Goal: Task Accomplishment & Management: Manage account settings

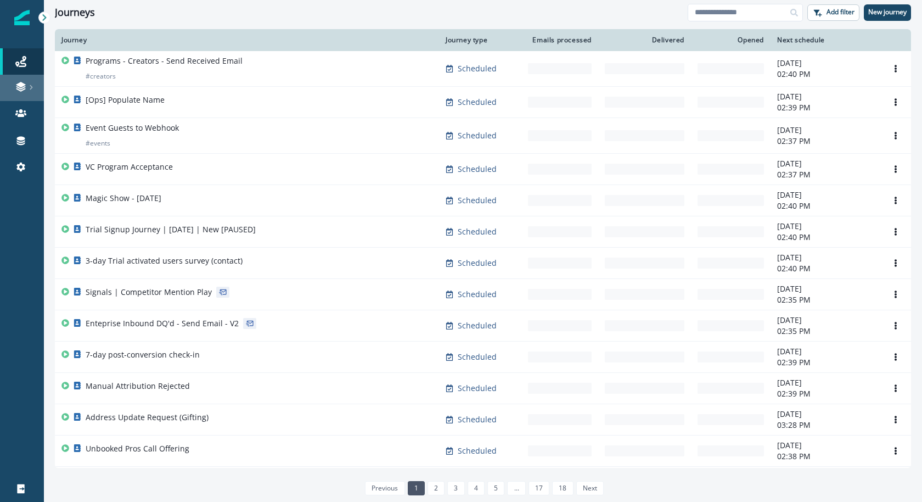
click at [35, 91] on div at bounding box center [21, 86] width 35 height 11
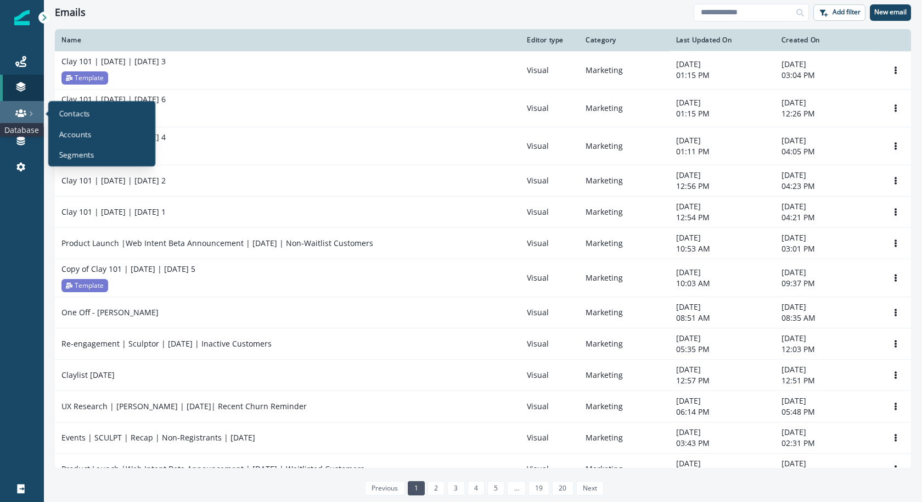
click at [19, 108] on icon at bounding box center [20, 113] width 11 height 11
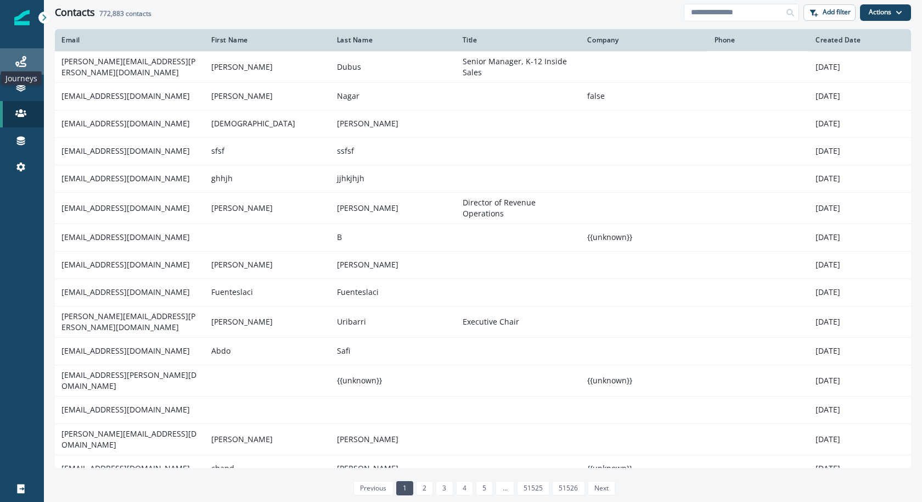
click at [24, 61] on icon at bounding box center [20, 61] width 11 height 11
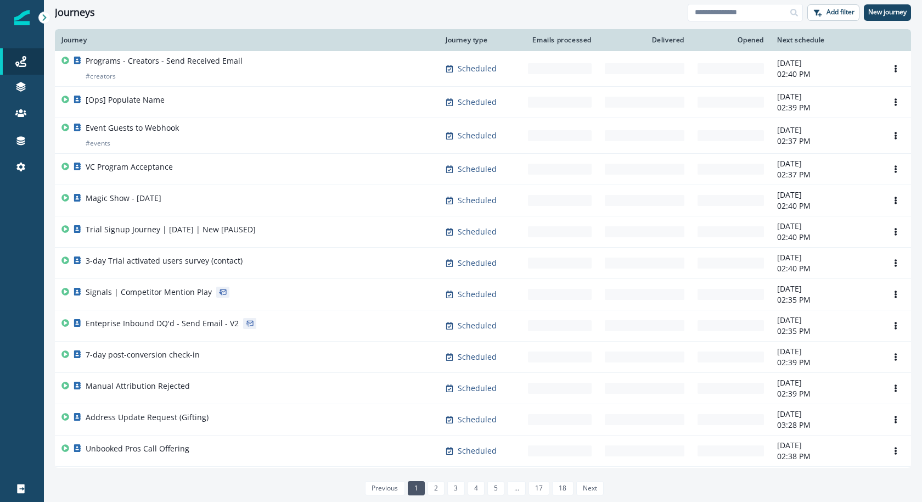
click at [735, 27] on div "Clear" at bounding box center [483, 27] width 878 height 4
click at [735, 10] on input at bounding box center [745, 13] width 115 height 18
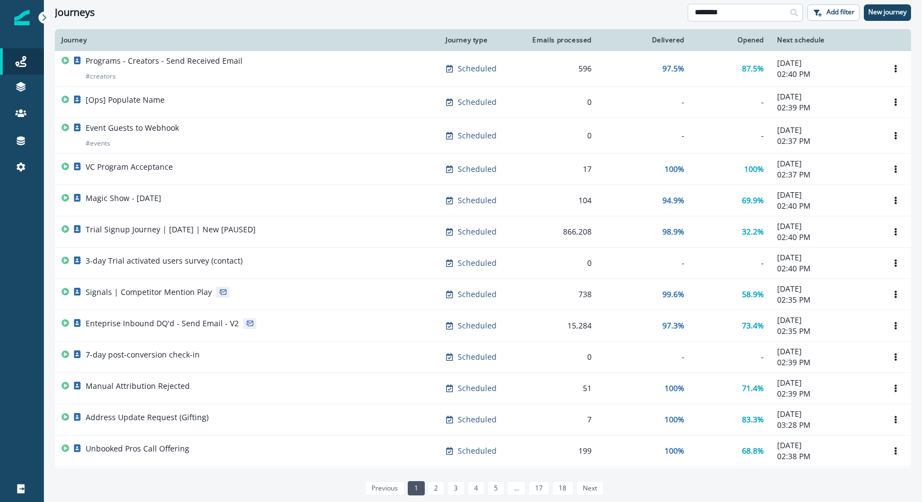
type input "********"
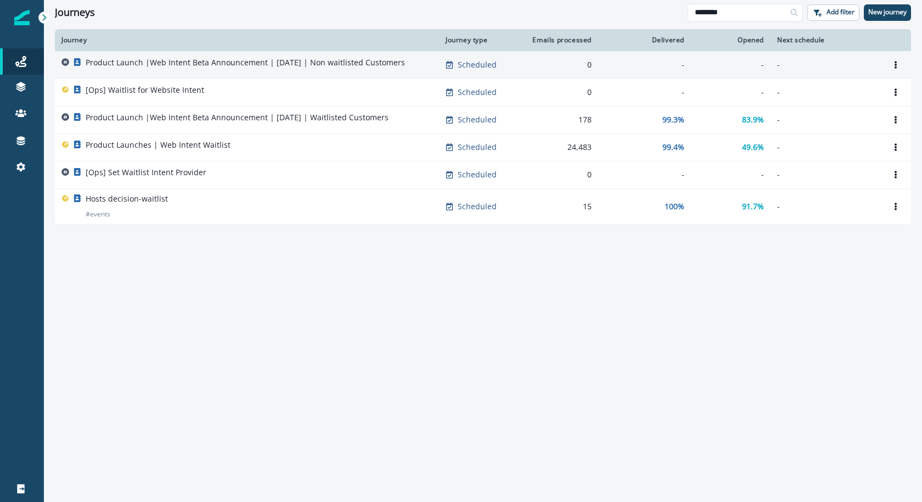
click at [193, 65] on p "Product Launch |Web Intent Beta Announcement | [DATE] | Non waitlisted Customers" at bounding box center [246, 62] width 320 height 11
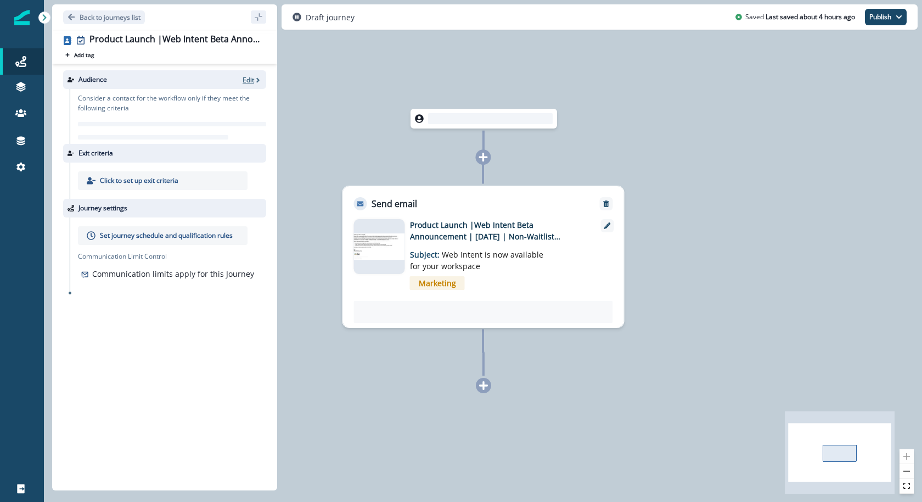
click at [250, 80] on p "Edit" at bounding box center [249, 79] width 12 height 9
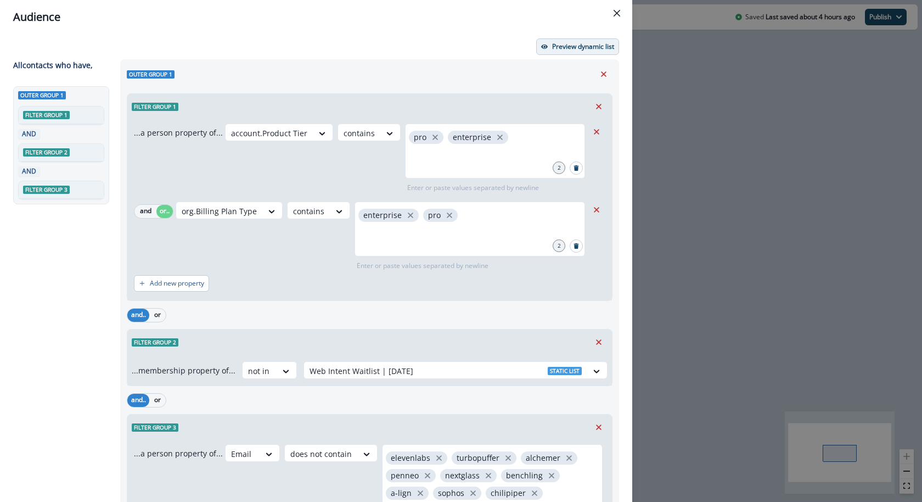
click at [548, 41] on button "Preview dynamic list" at bounding box center [577, 46] width 83 height 16
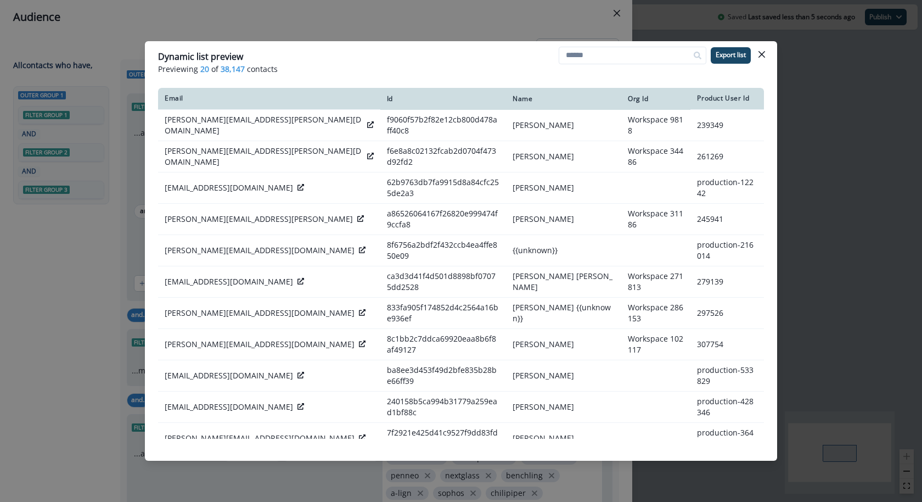
click at [550, 25] on div "Dynamic list preview Previewing 20 of 38,147 contacts Export list Email Id Name…" at bounding box center [461, 251] width 922 height 502
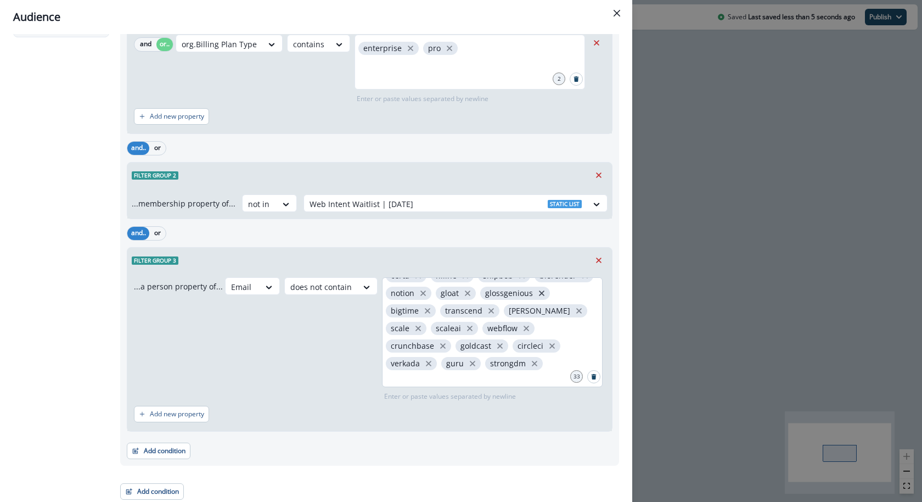
scroll to position [110, 0]
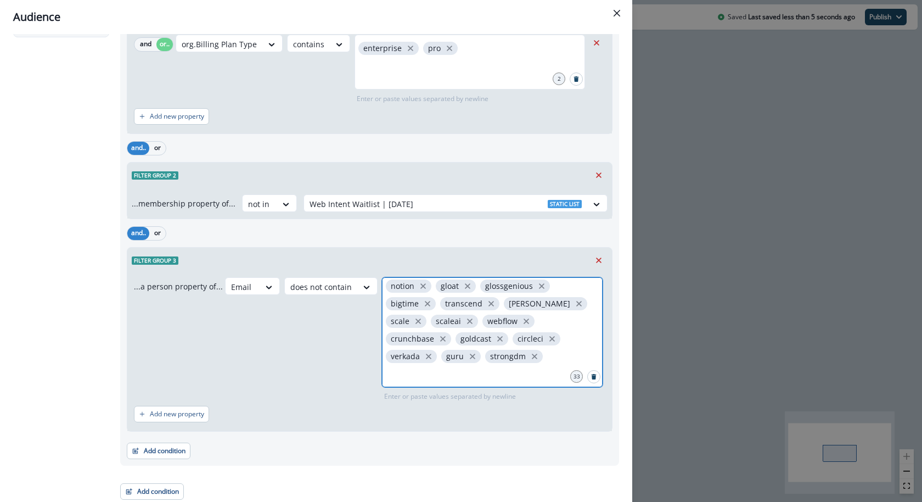
drag, startPoint x: 548, startPoint y: 373, endPoint x: 456, endPoint y: 272, distance: 136.8
click at [456, 273] on div "...a person property of... Email does not contain elevenlabs turbopuffer alchem…" at bounding box center [369, 352] width 485 height 158
click at [319, 304] on div "Email does not contain elevenlabs turbopuffer alchemer penneo nextglass benchli…" at bounding box center [415, 339] width 380 height 124
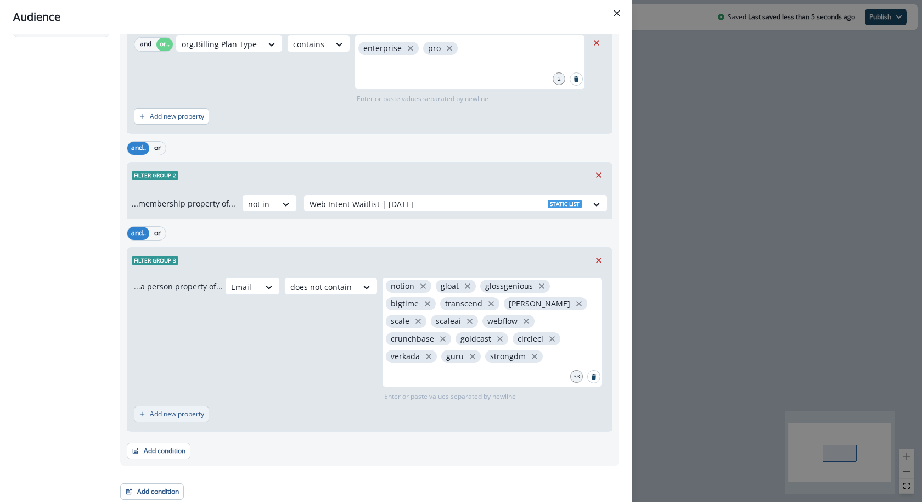
click at [178, 420] on button "Add new property" at bounding box center [171, 414] width 75 height 16
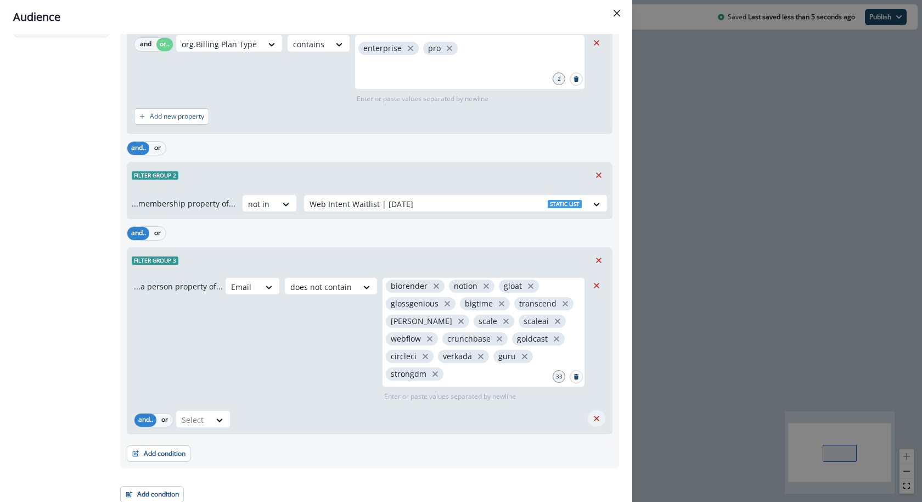
click at [592, 418] on icon "Remove" at bounding box center [597, 418] width 10 height 10
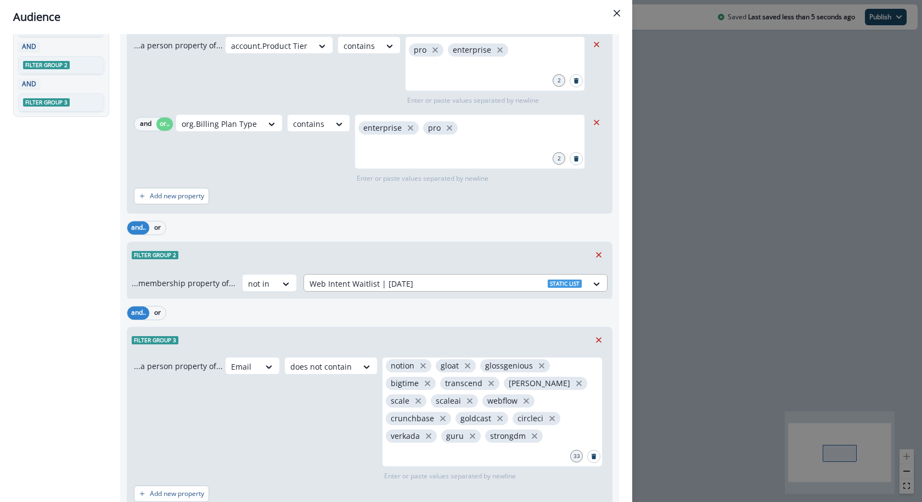
scroll to position [0, 0]
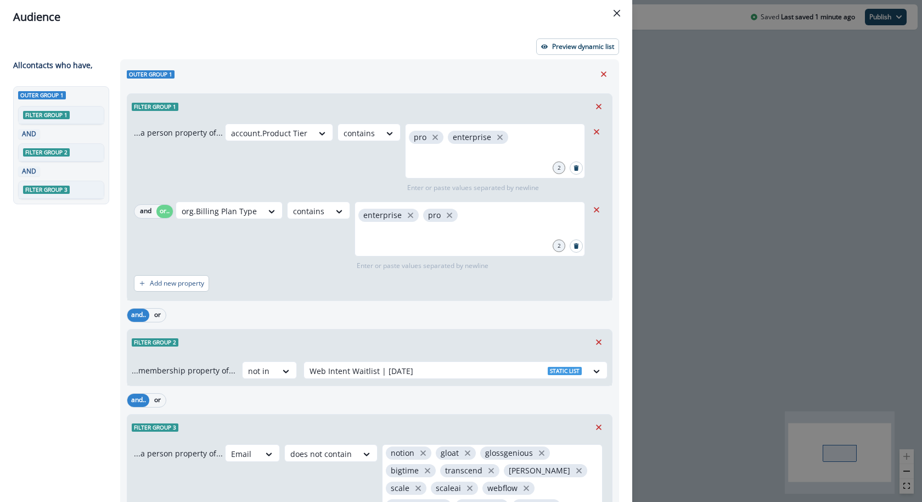
click at [711, 104] on div "Audience Preview dynamic list All contact s who have, Outer group 1 Filter grou…" at bounding box center [461, 251] width 922 height 502
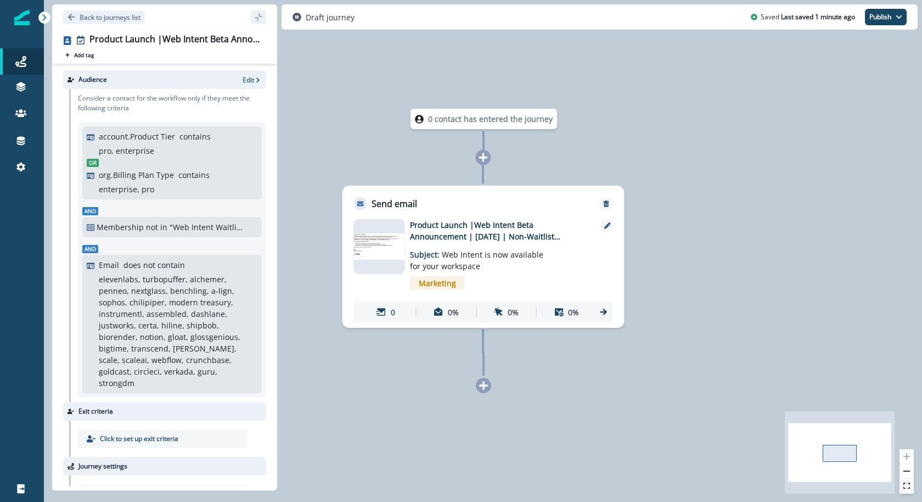
click at [384, 248] on img at bounding box center [379, 246] width 51 height 26
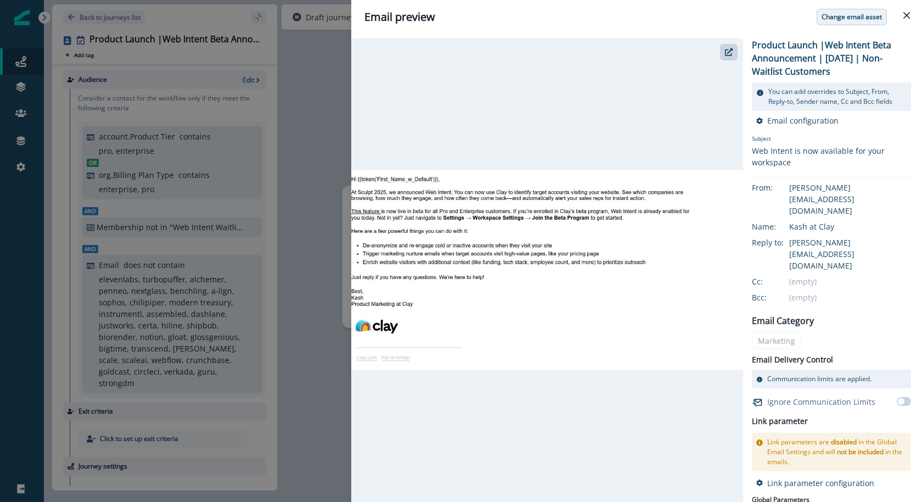
click at [865, 21] on button "Change email asset" at bounding box center [852, 17] width 70 height 16
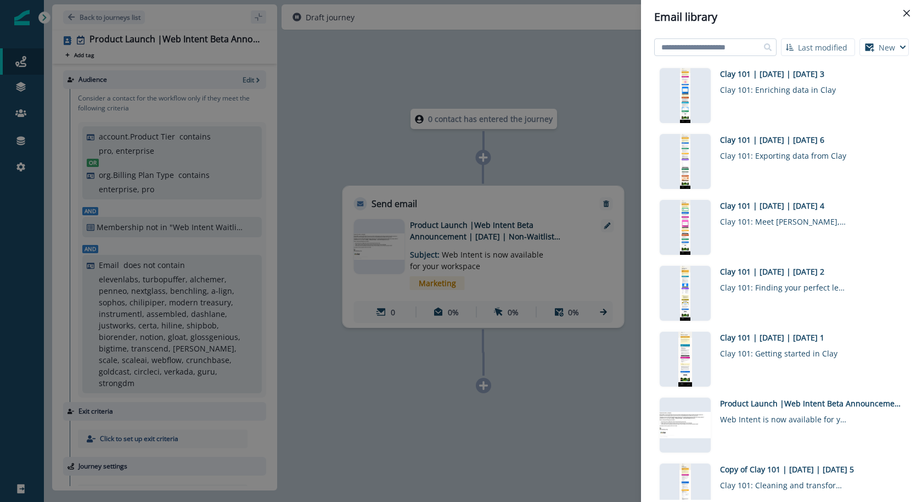
click at [732, 47] on input at bounding box center [715, 47] width 122 height 18
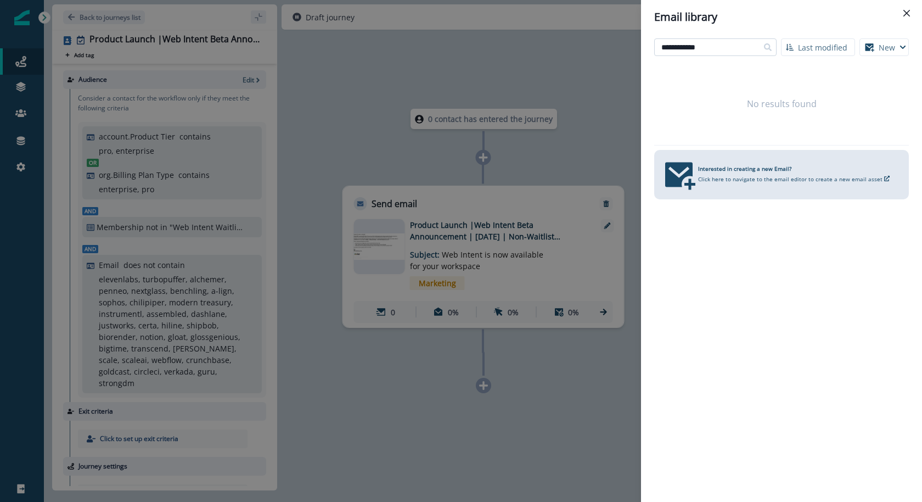
click at [676, 48] on input "**********" at bounding box center [715, 47] width 122 height 18
click at [691, 49] on input "**********" at bounding box center [715, 47] width 122 height 18
type input "***"
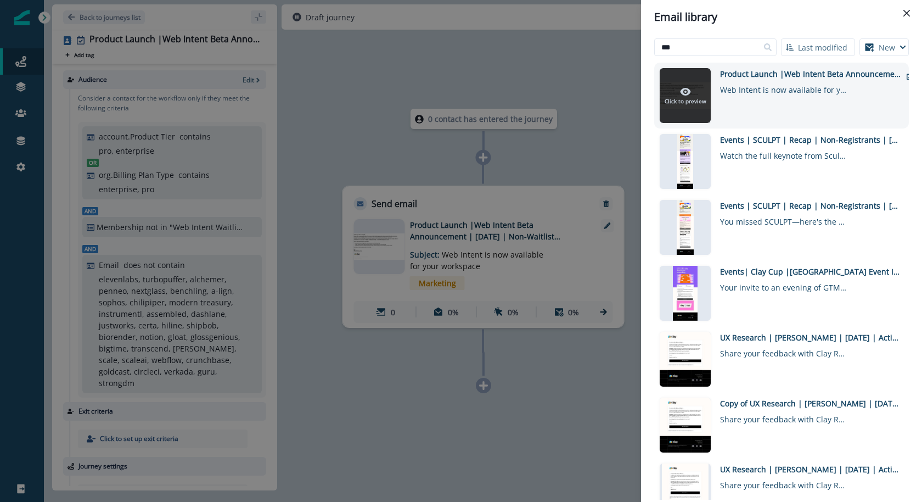
click at [688, 99] on p "Click to preview" at bounding box center [686, 101] width 42 height 8
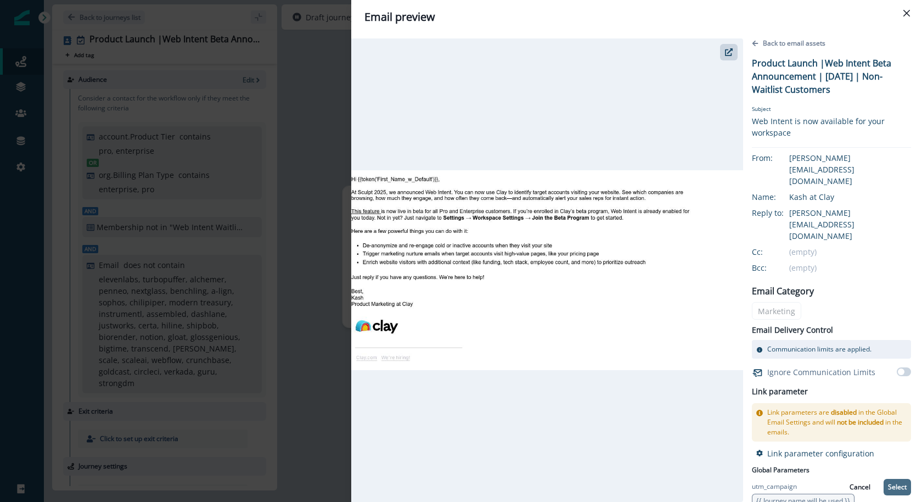
click at [893, 489] on p "Select" at bounding box center [897, 487] width 19 height 8
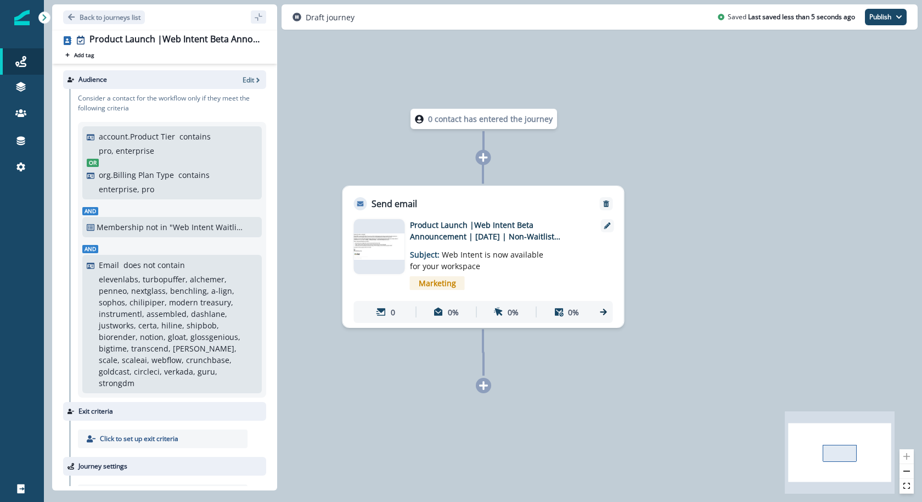
click at [387, 257] on img at bounding box center [379, 246] width 51 height 26
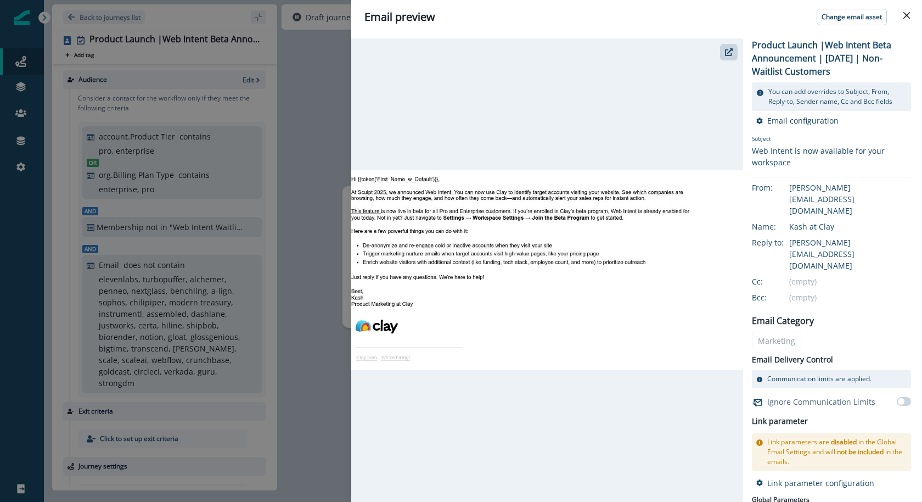
click at [284, 136] on div "Email preview Change email asset Product Launch |Web Intent Beta Announcement |…" at bounding box center [461, 251] width 922 height 502
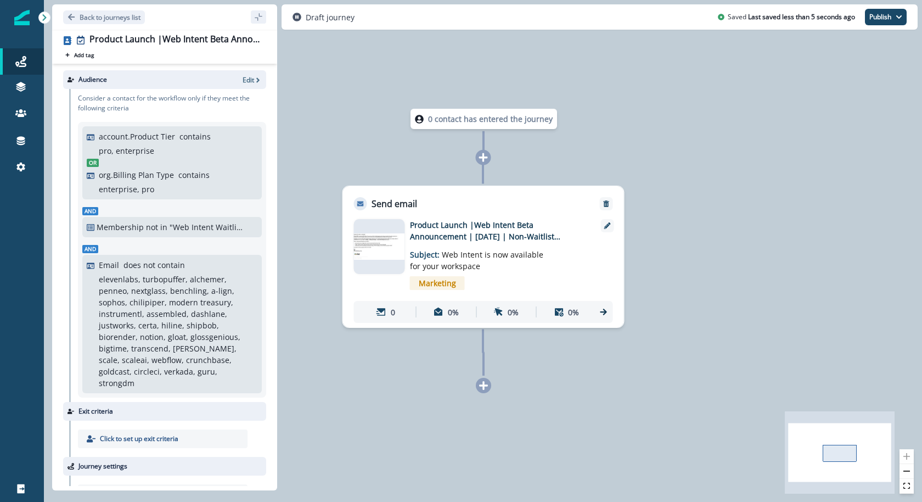
click at [248, 74] on div "Audience Edit" at bounding box center [164, 79] width 203 height 19
click at [254, 76] on span "button" at bounding box center [258, 80] width 8 height 8
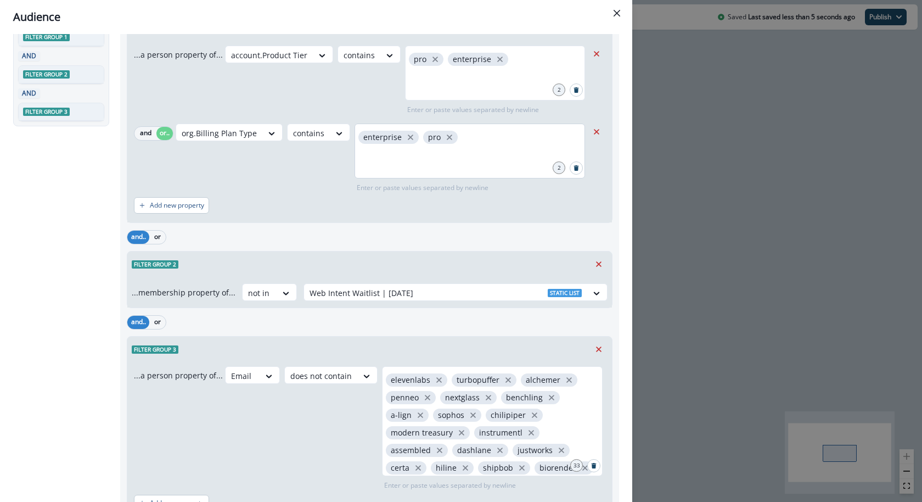
scroll to position [167, 0]
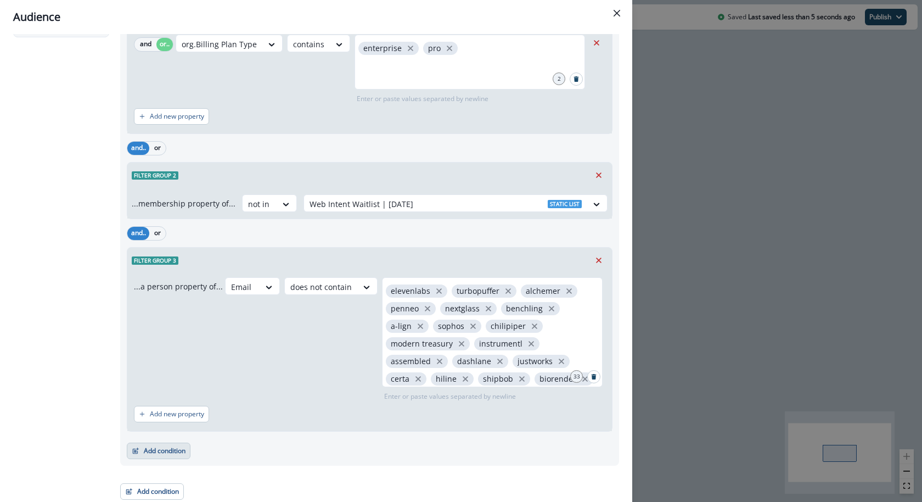
click at [177, 454] on button "Add condition" at bounding box center [159, 450] width 64 height 16
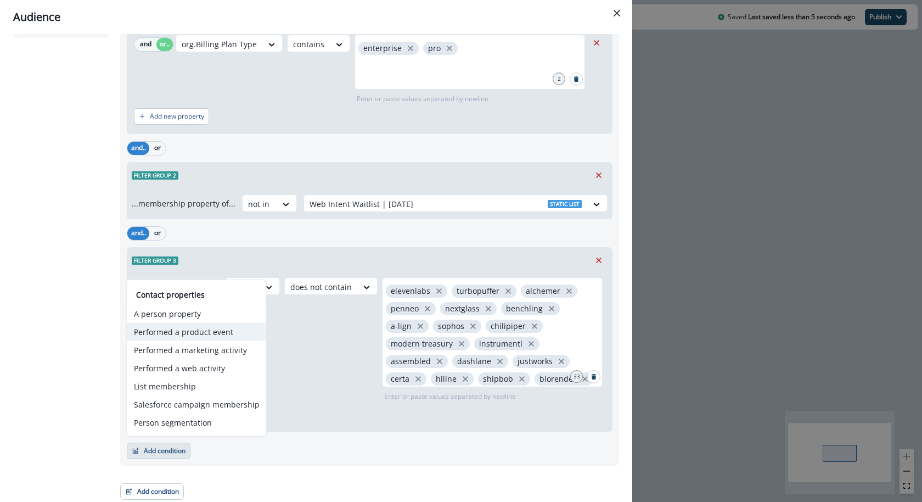
click at [216, 337] on button "Performed a product event" at bounding box center [196, 332] width 139 height 18
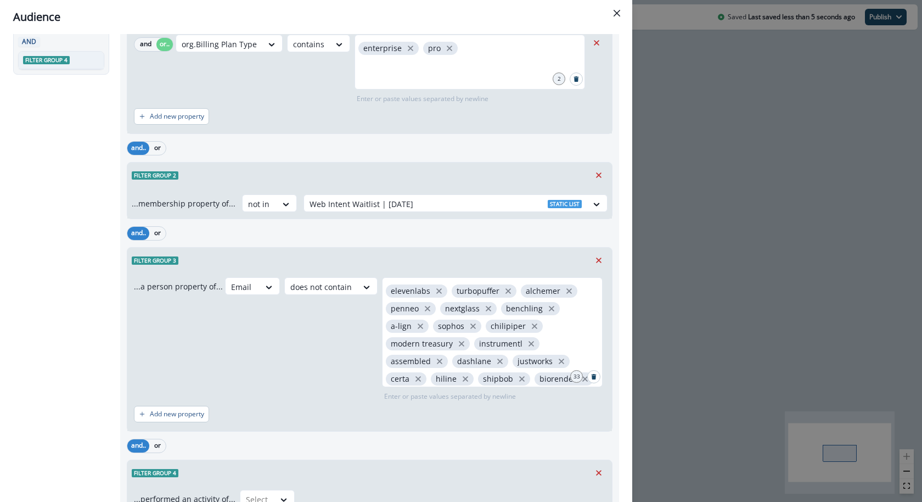
scroll to position [274, 0]
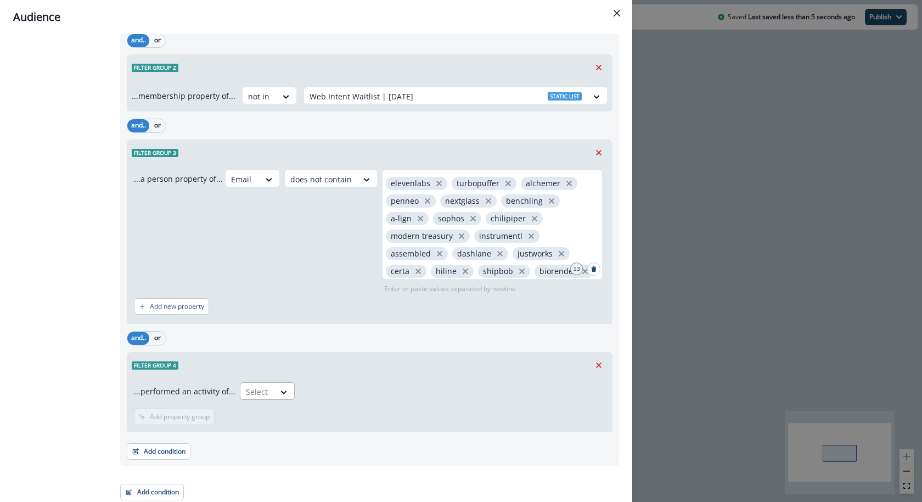
click at [261, 385] on div at bounding box center [257, 392] width 23 height 14
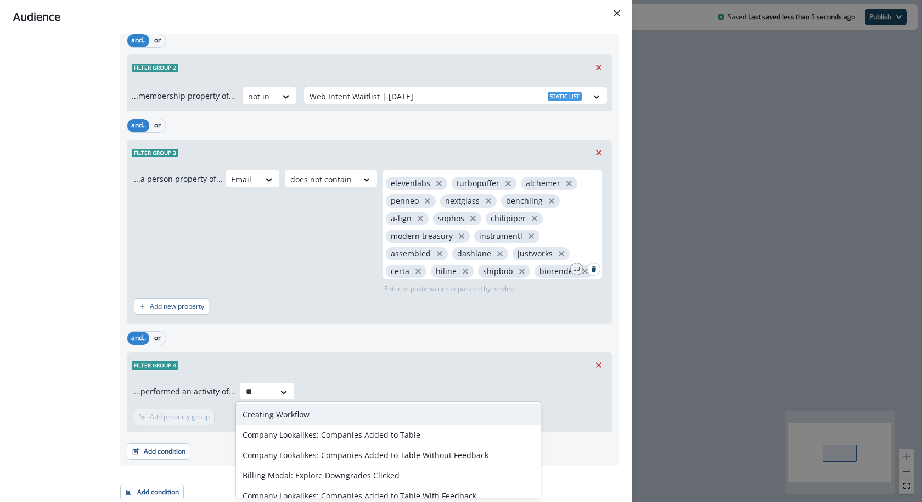
type input "*"
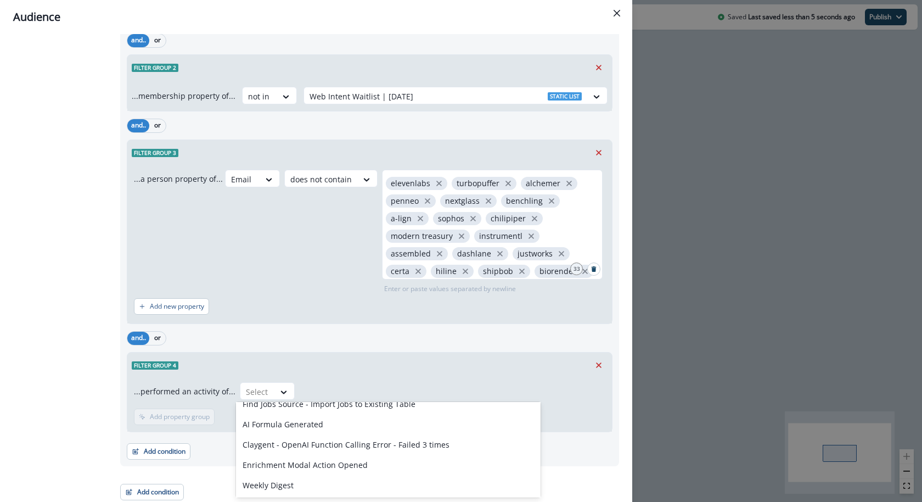
scroll to position [1856, 0]
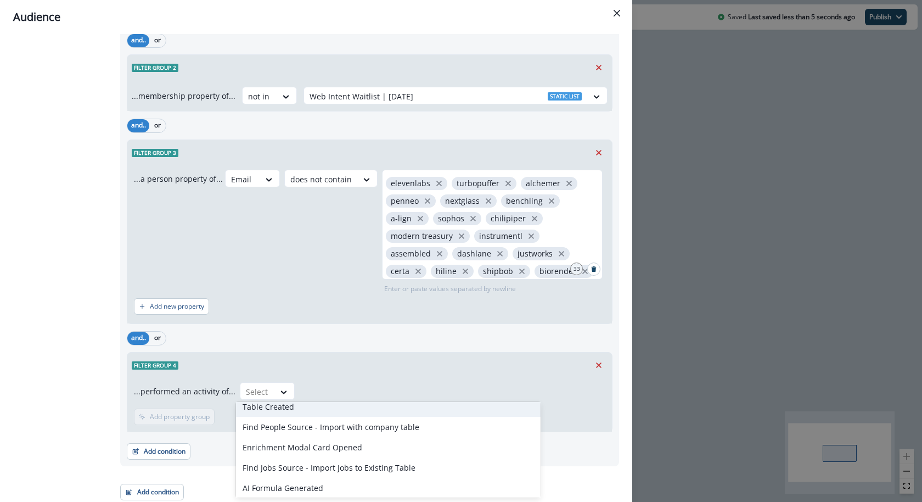
click at [339, 402] on div "Table Created" at bounding box center [388, 406] width 305 height 20
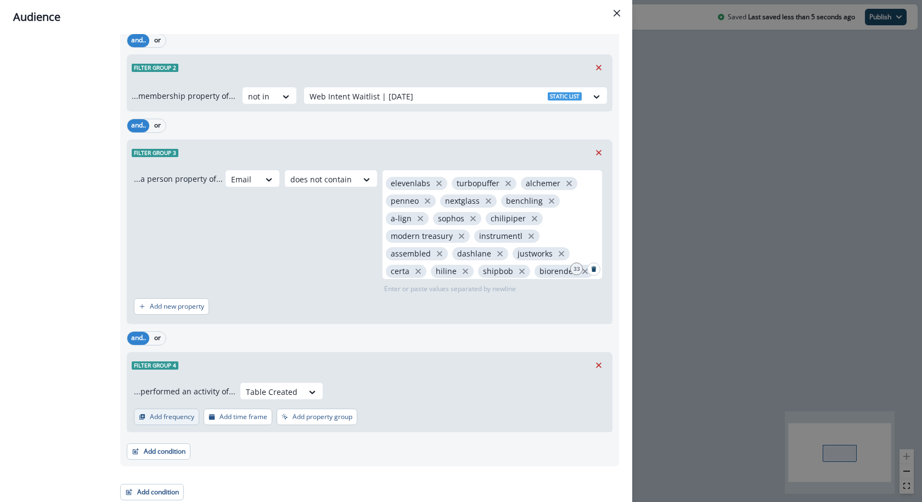
click at [175, 413] on p "Add frequency" at bounding box center [172, 417] width 44 height 8
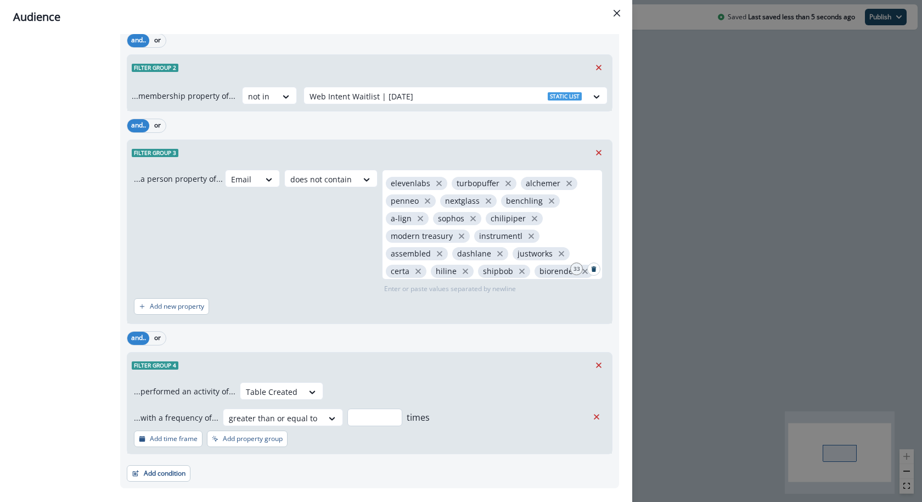
click at [377, 421] on input "number" at bounding box center [375, 417] width 55 height 18
click at [173, 435] on p "Add time frame" at bounding box center [174, 439] width 48 height 8
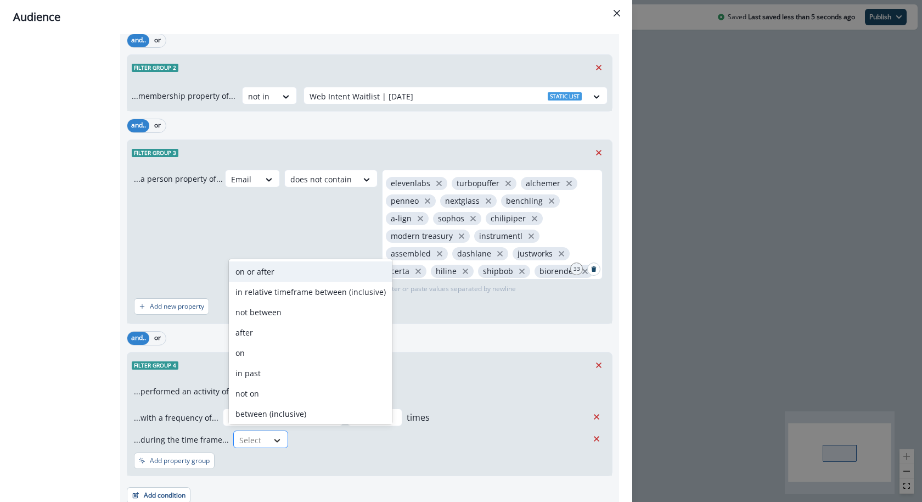
click at [268, 442] on div at bounding box center [277, 440] width 19 height 11
click at [333, 373] on div "in past" at bounding box center [311, 373] width 164 height 20
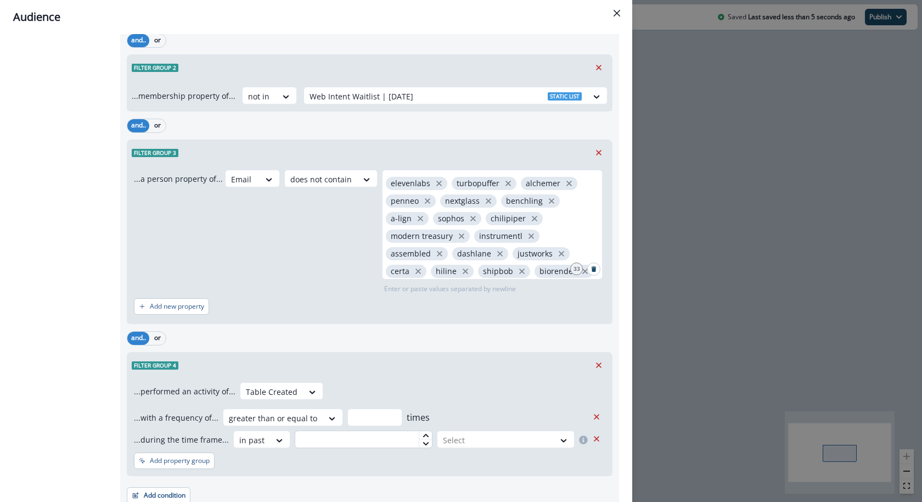
click at [400, 441] on input "text" at bounding box center [364, 439] width 138 height 18
type input "*"
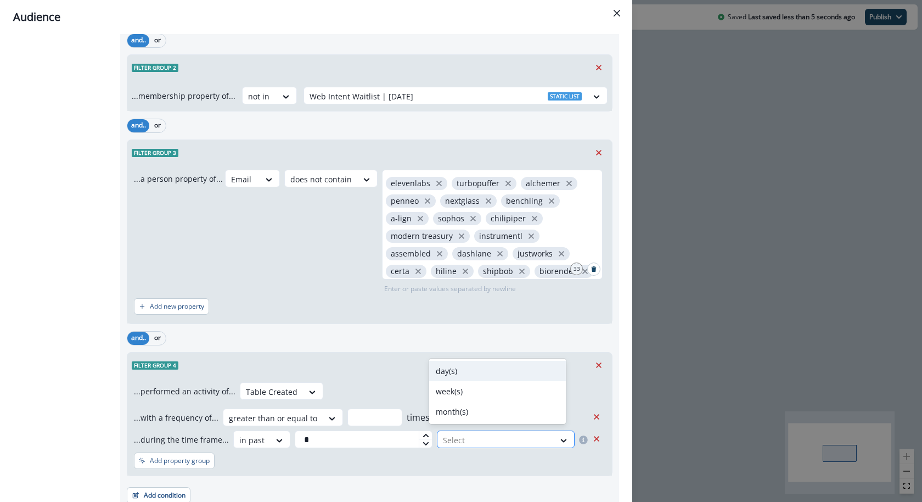
click at [518, 439] on div at bounding box center [496, 440] width 106 height 14
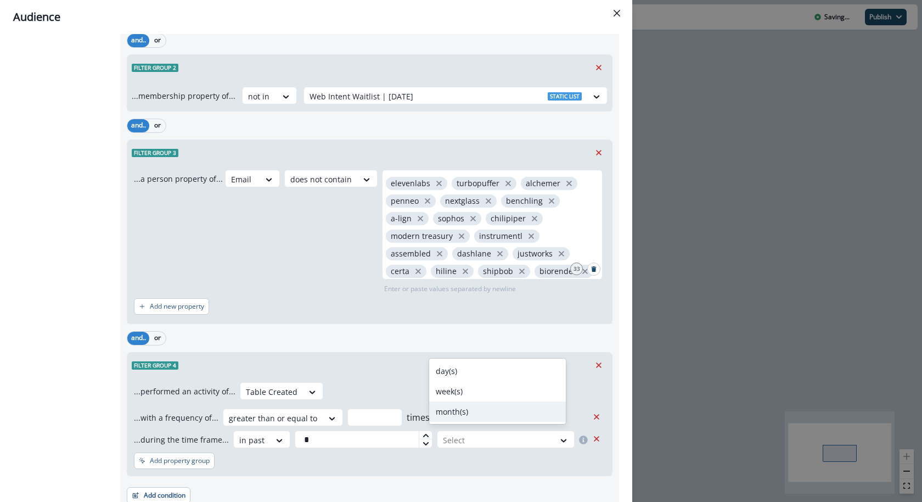
click at [494, 408] on div "month(s)" at bounding box center [497, 411] width 137 height 20
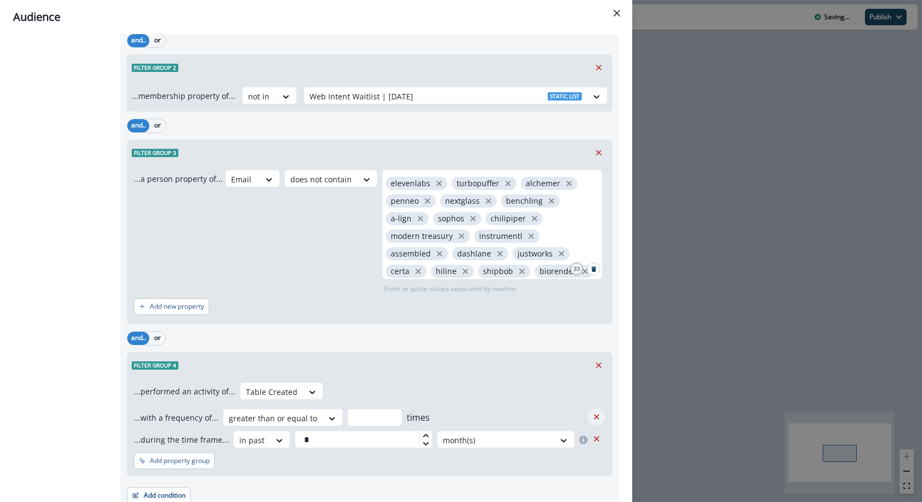
click at [592, 412] on icon "Remove" at bounding box center [597, 417] width 10 height 10
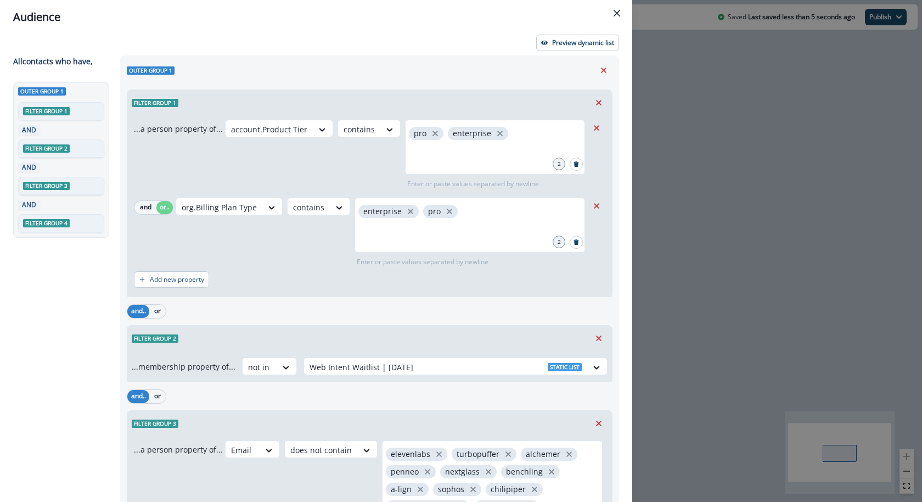
scroll to position [0, 0]
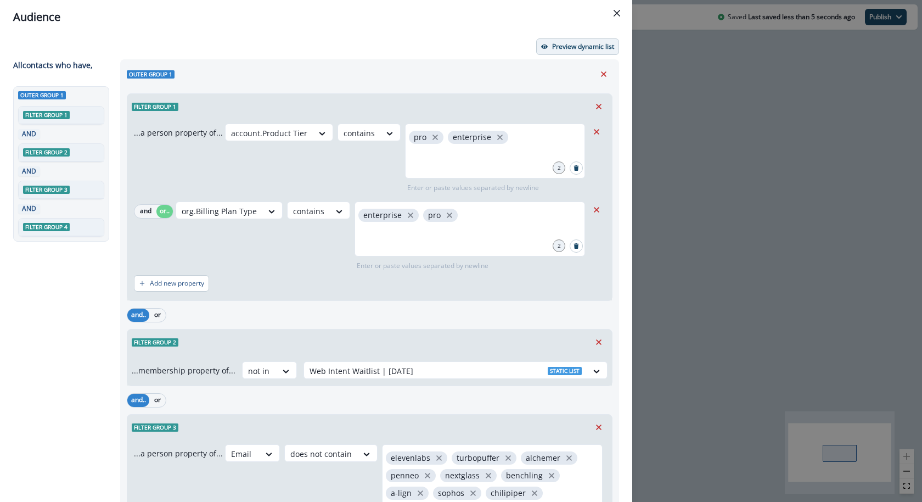
click at [552, 48] on p "Preview dynamic list" at bounding box center [583, 47] width 62 height 8
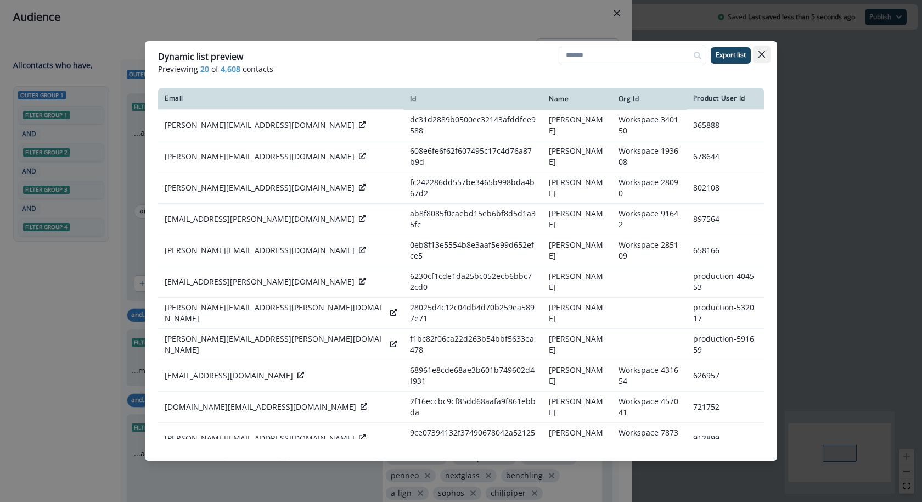
click at [766, 52] on button "Close" at bounding box center [762, 55] width 18 height 18
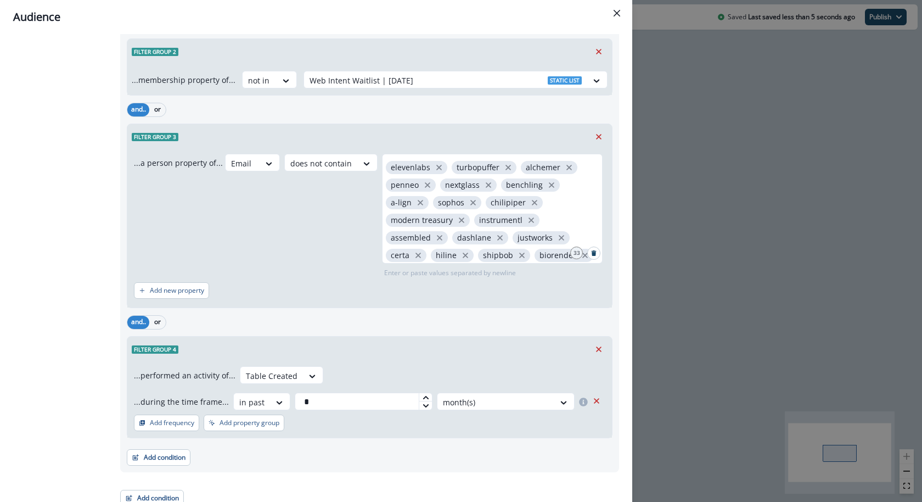
scroll to position [296, 0]
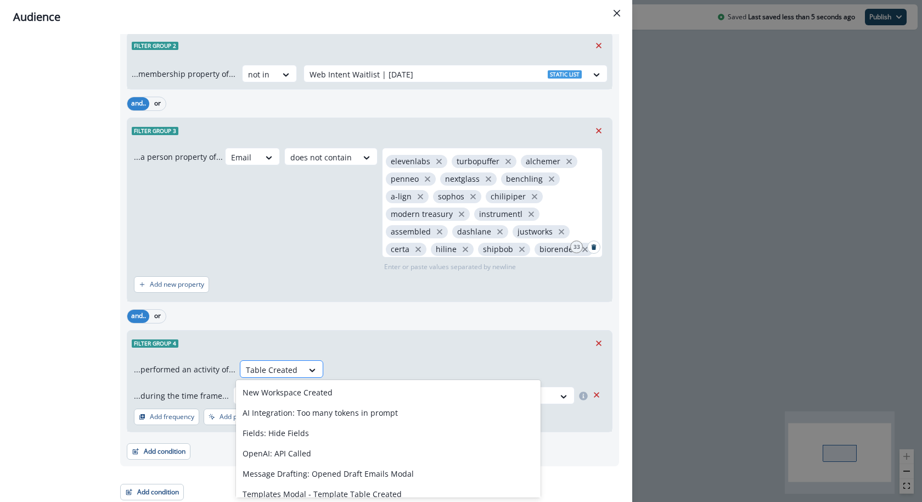
click at [273, 371] on div at bounding box center [272, 370] width 52 height 14
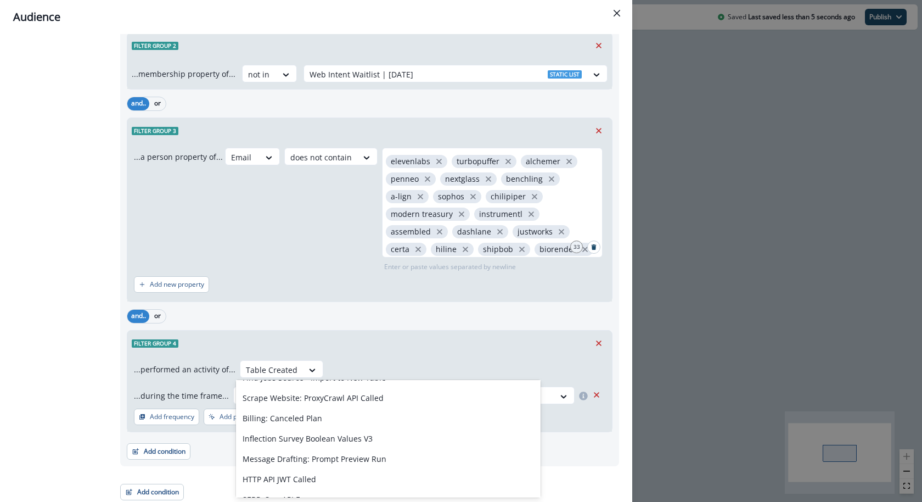
scroll to position [1380, 0]
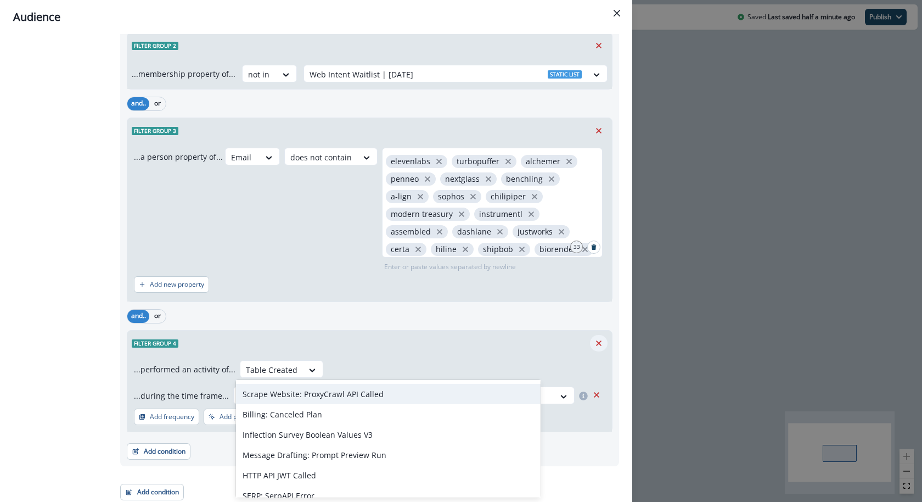
click at [596, 340] on icon "Remove" at bounding box center [598, 342] width 5 height 5
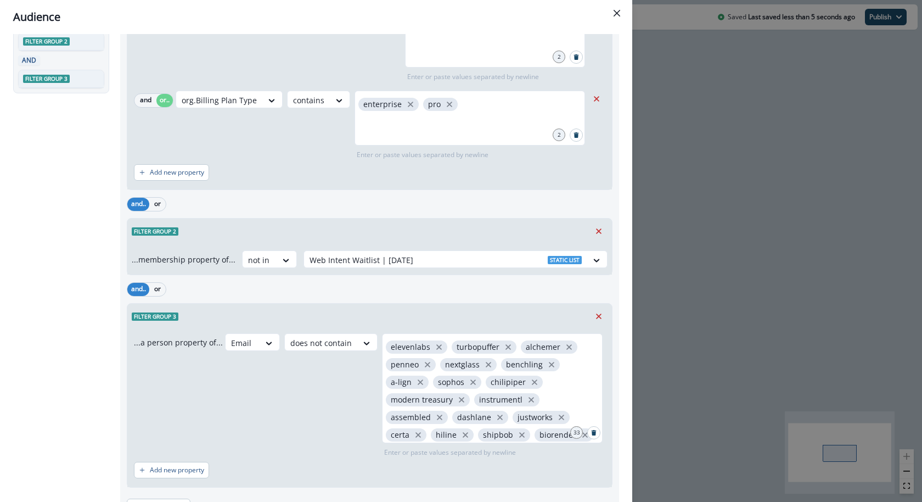
scroll to position [0, 0]
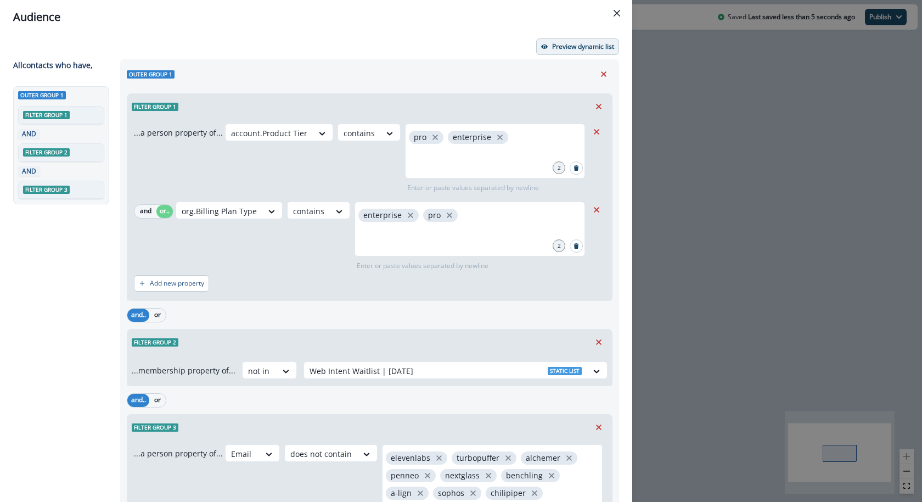
click at [565, 49] on p "Preview dynamic list" at bounding box center [583, 47] width 62 height 8
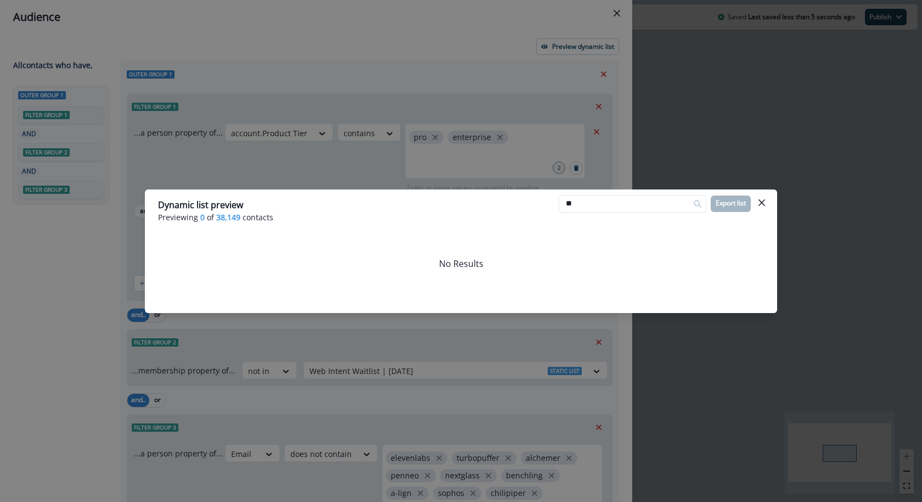
type input "*"
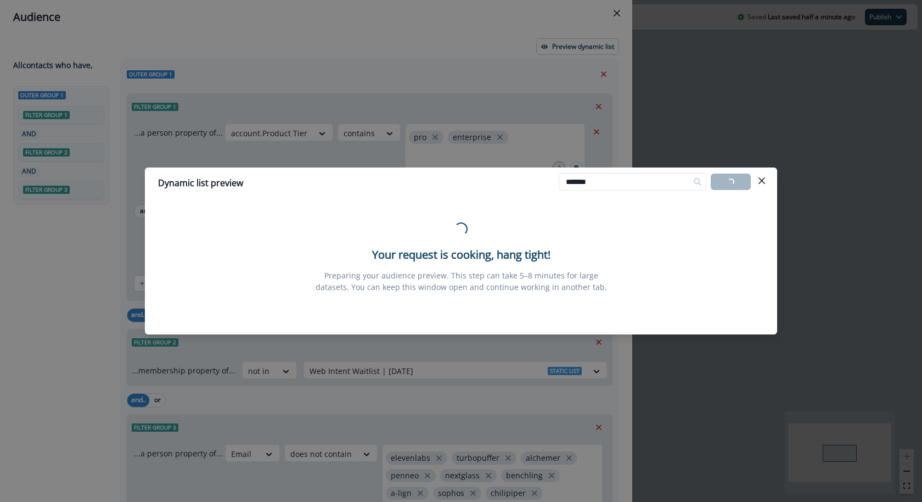
type input "*******"
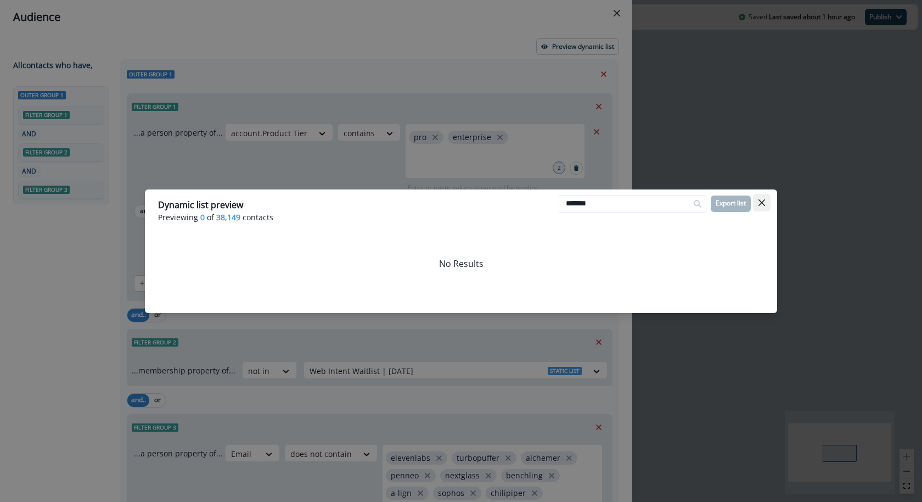
click at [759, 201] on icon "Close" at bounding box center [762, 202] width 7 height 7
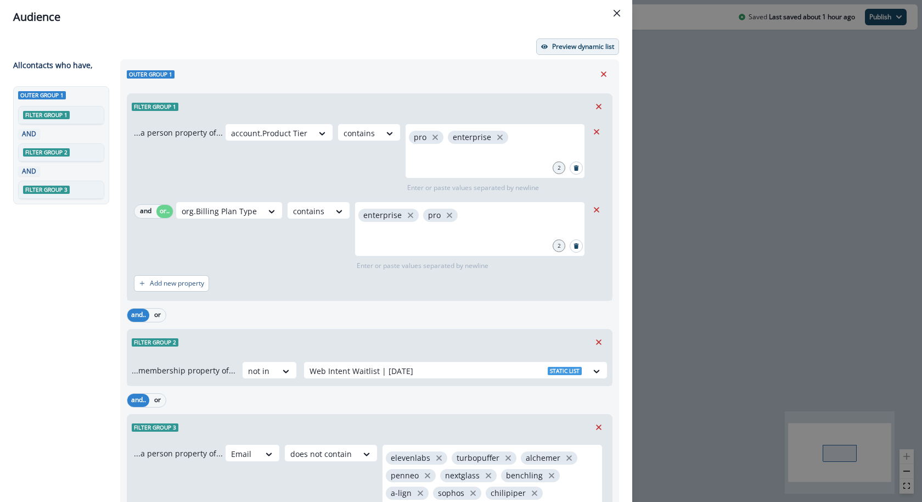
click at [558, 43] on p "Preview dynamic list" at bounding box center [583, 47] width 62 height 8
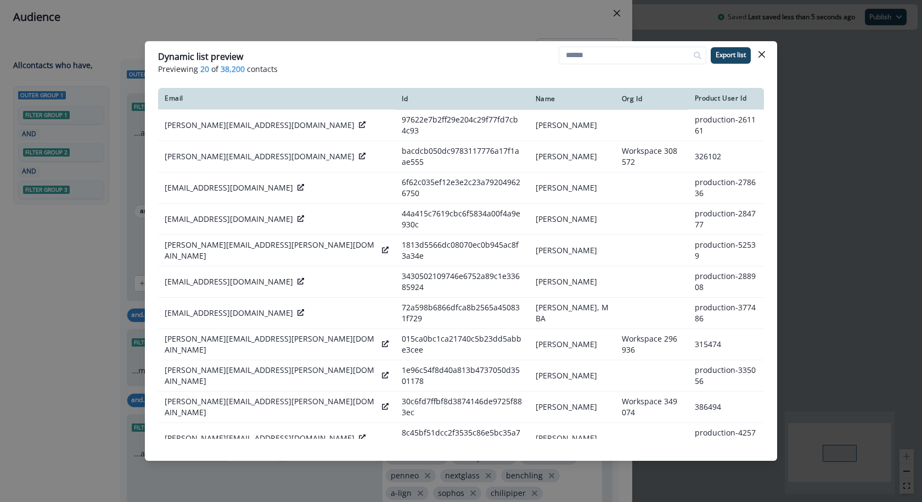
click at [503, 19] on div "Dynamic list preview Previewing 20 of 38,200 contacts Export list Email Id Name…" at bounding box center [461, 251] width 922 height 502
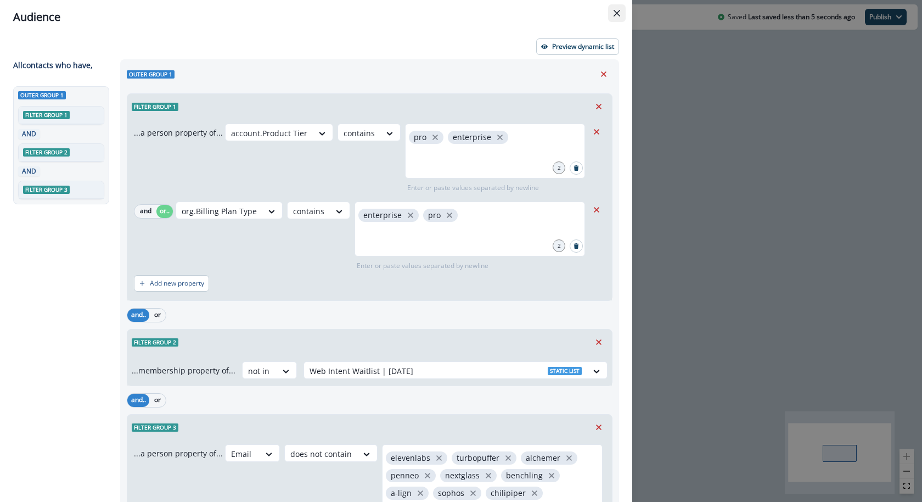
click at [618, 14] on icon "Close" at bounding box center [617, 13] width 7 height 7
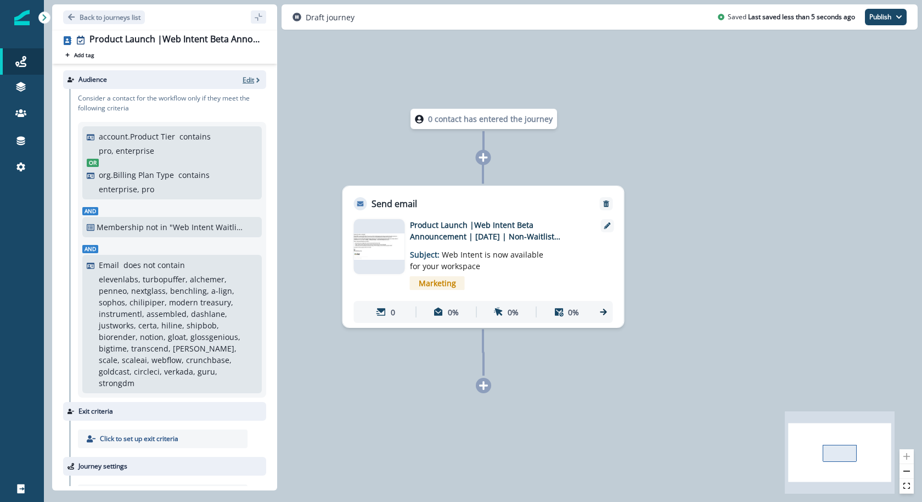
click at [250, 83] on p "Edit" at bounding box center [249, 79] width 12 height 9
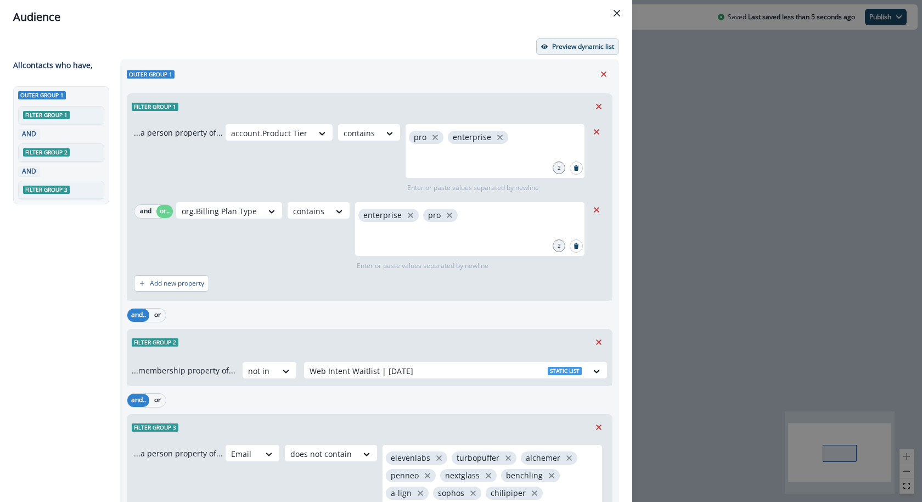
click at [605, 41] on button "Preview dynamic list" at bounding box center [577, 46] width 83 height 16
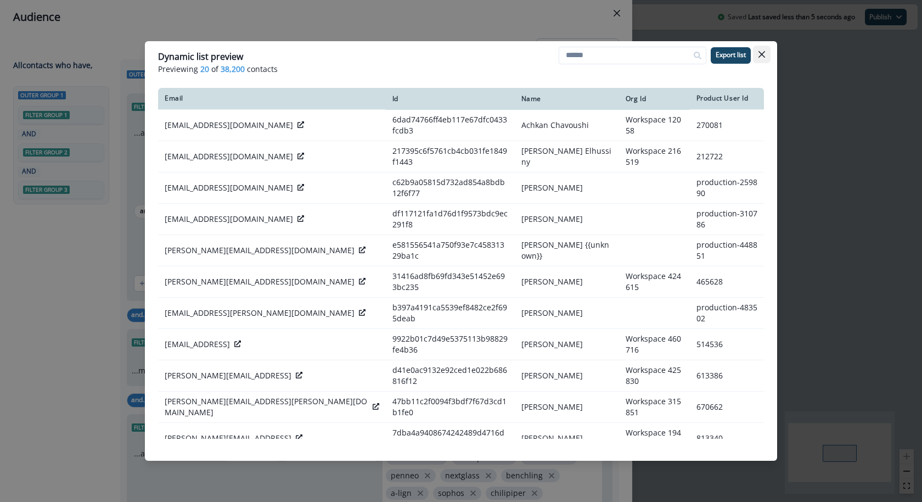
click at [762, 59] on button "Close" at bounding box center [762, 55] width 18 height 18
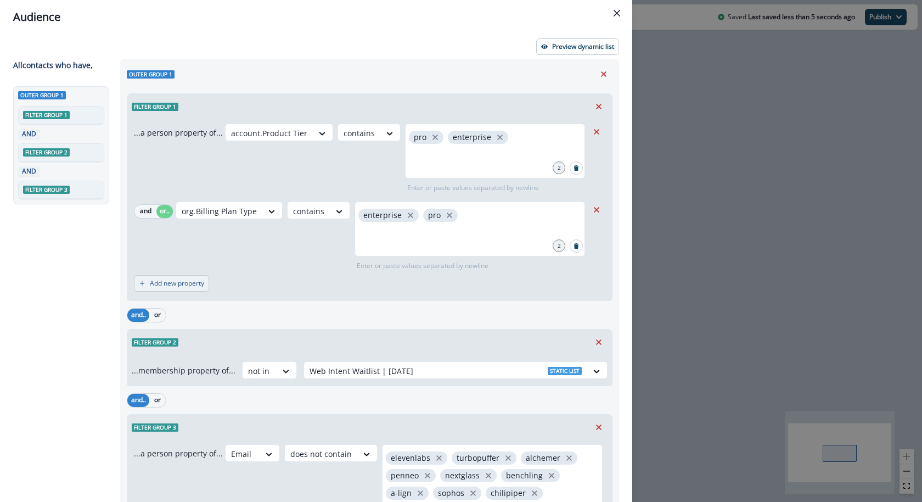
click at [186, 284] on p "Add new property" at bounding box center [177, 283] width 54 height 8
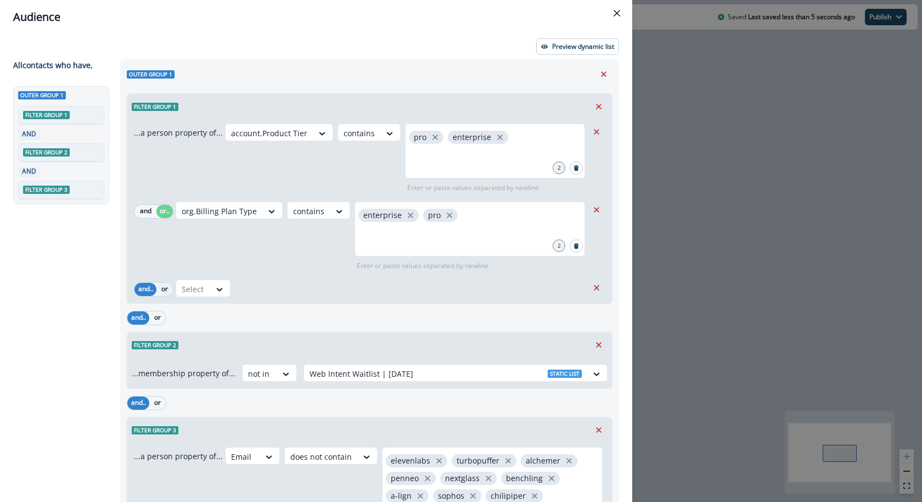
click at [166, 292] on button "or" at bounding box center [164, 289] width 16 height 13
click at [193, 292] on div at bounding box center [193, 289] width 23 height 14
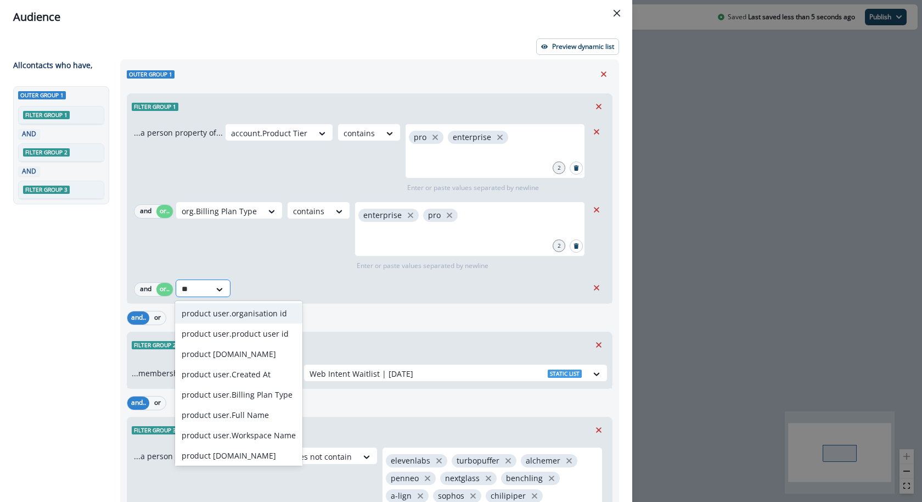
type input "*"
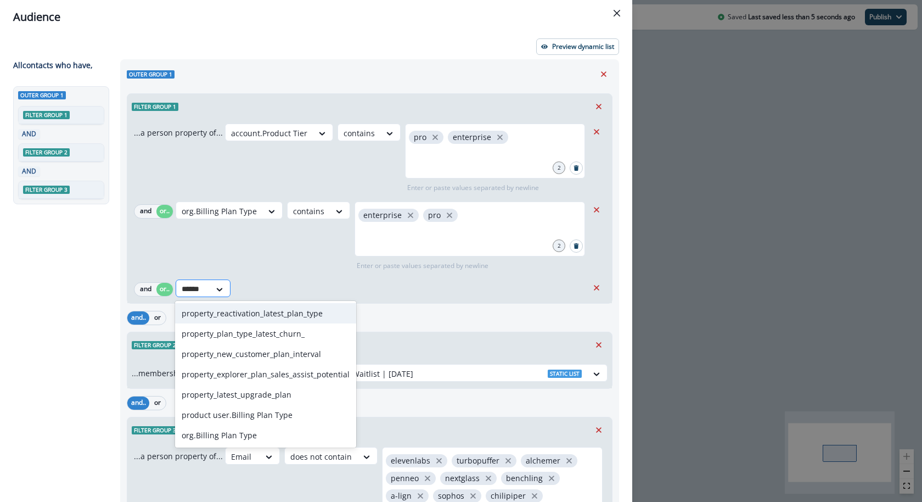
type input "*******"
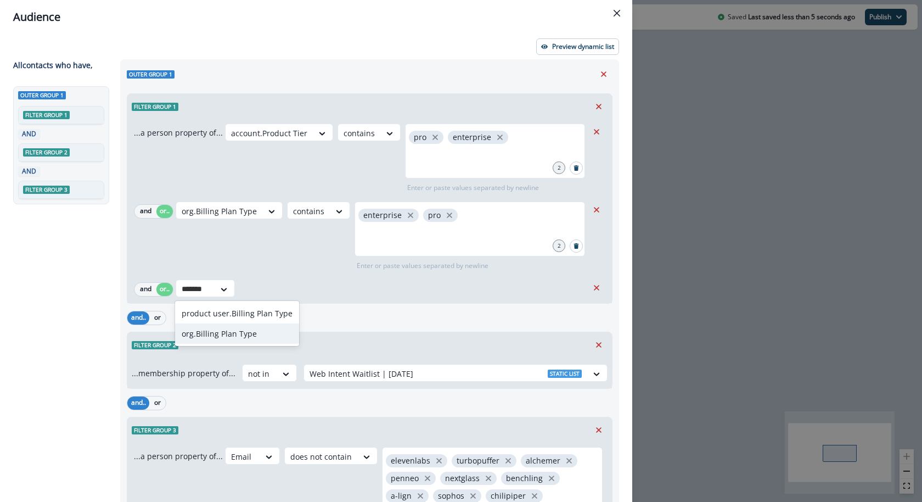
click at [201, 331] on div "org.Billing Plan Type" at bounding box center [237, 333] width 124 height 20
click at [315, 295] on div "Select" at bounding box center [305, 289] width 34 height 18
click at [144, 289] on button "and" at bounding box center [145, 289] width 22 height 13
click at [296, 292] on div at bounding box center [304, 289] width 23 height 14
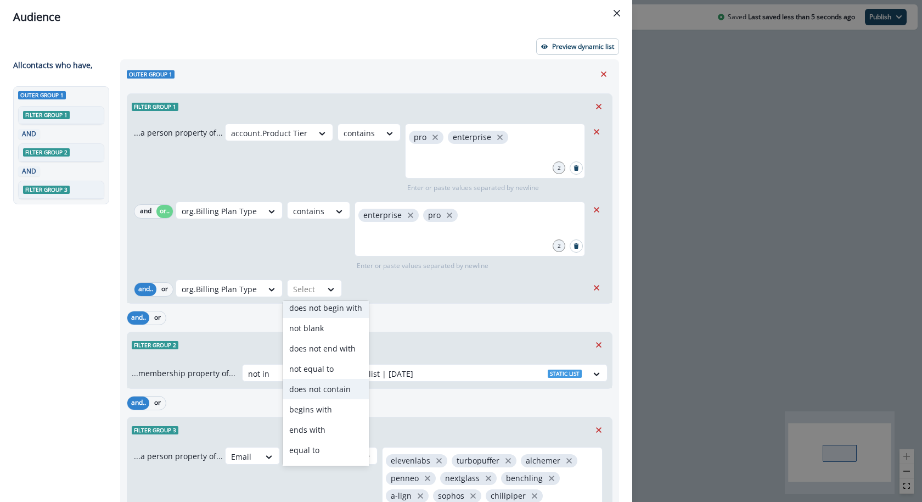
scroll to position [3, 0]
click at [324, 330] on div "not blank" at bounding box center [326, 330] width 86 height 20
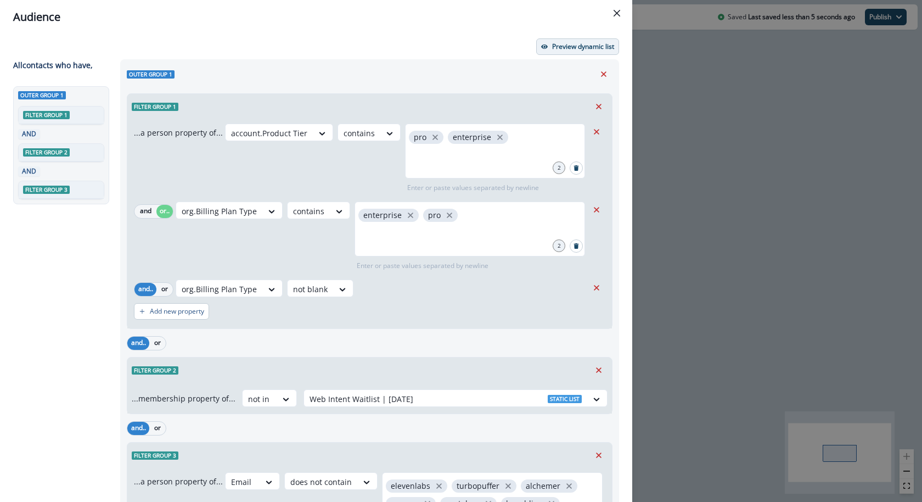
click at [561, 40] on button "Preview dynamic list" at bounding box center [577, 46] width 83 height 16
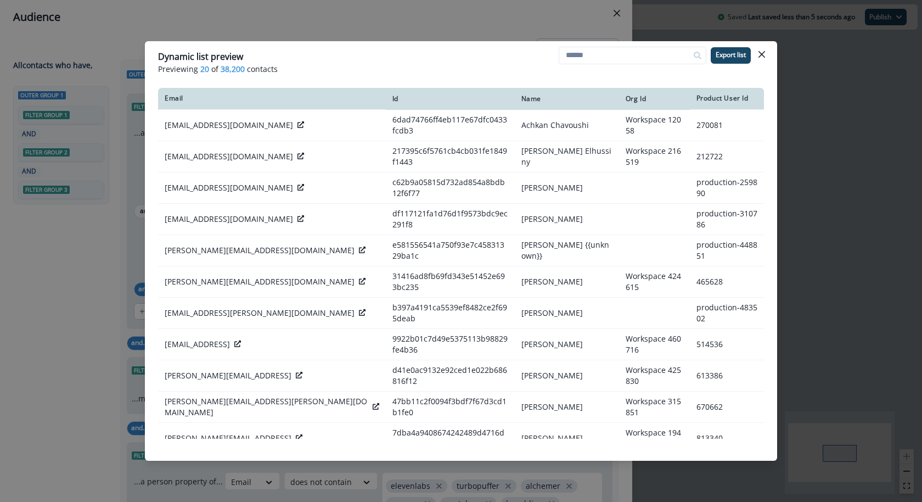
click at [472, 6] on div "Dynamic list preview Previewing 20 of 38,200 contacts Export list Email Id Name…" at bounding box center [461, 251] width 922 height 502
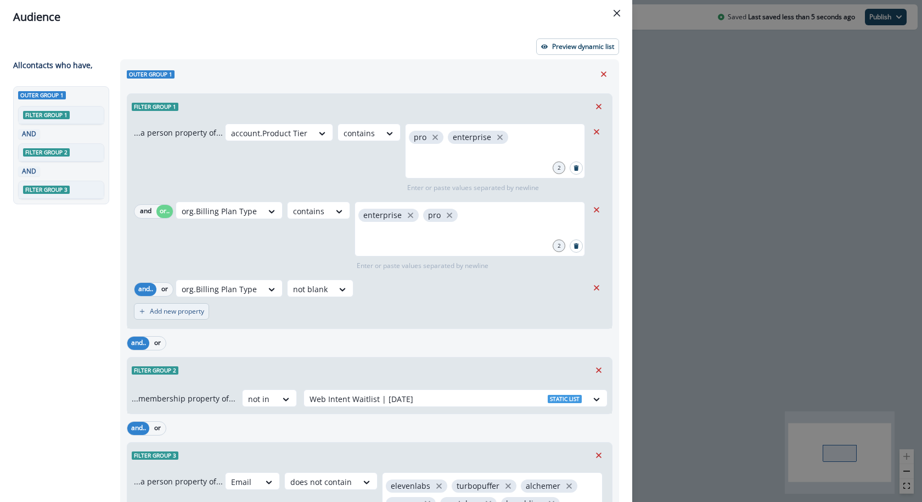
click at [170, 313] on p "Add new property" at bounding box center [177, 311] width 54 height 8
click at [165, 318] on button "or" at bounding box center [164, 317] width 16 height 13
click at [599, 288] on icon "Remove" at bounding box center [597, 288] width 10 height 10
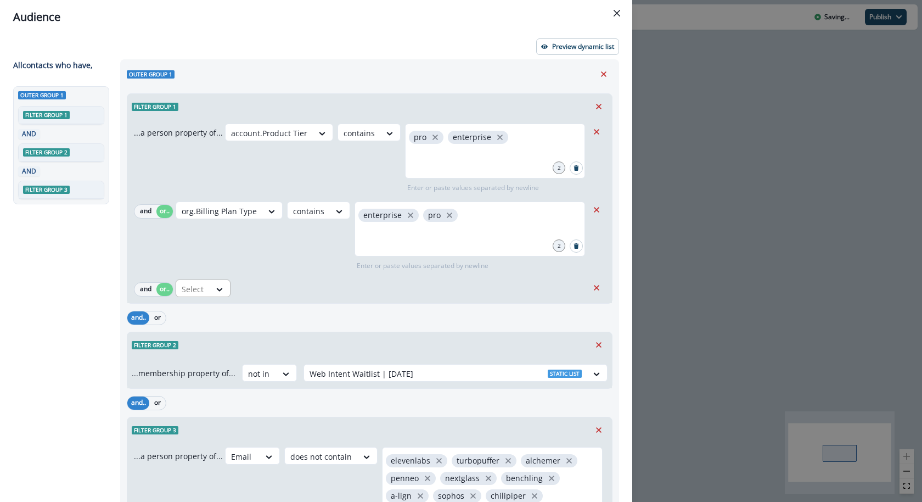
click at [209, 280] on div "Select" at bounding box center [193, 289] width 34 height 18
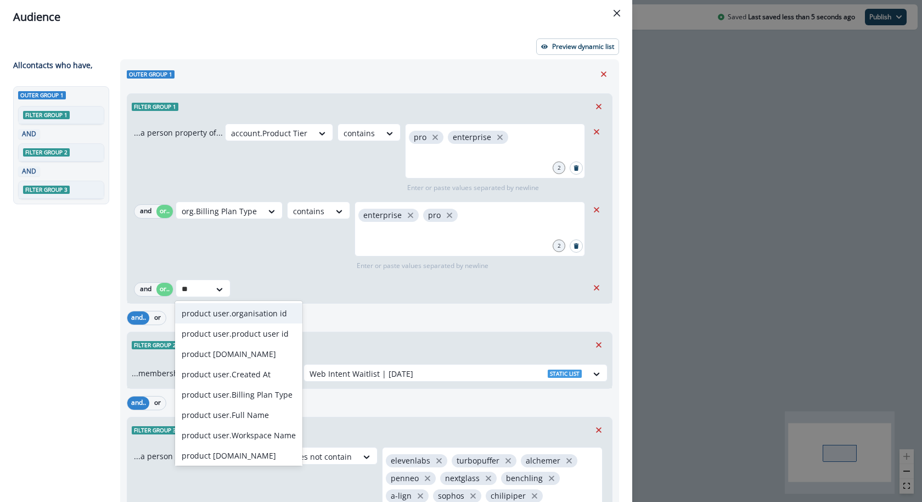
type input "*"
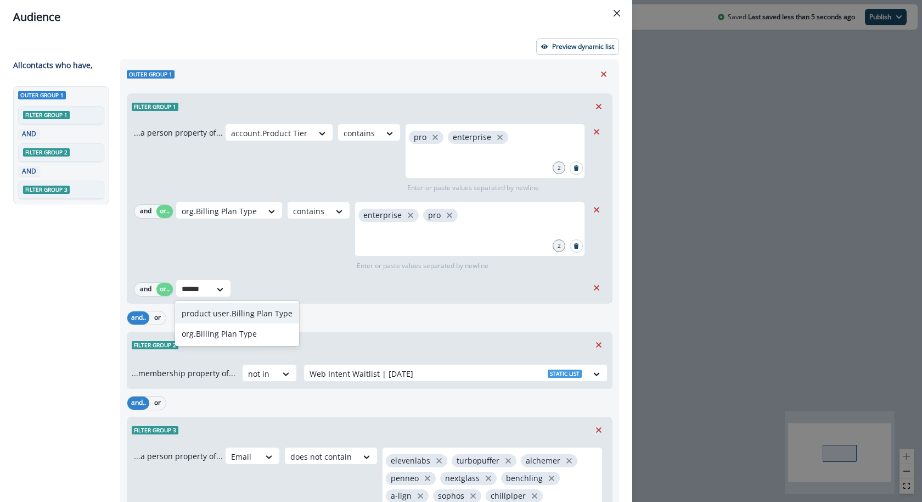
type input "*******"
click at [201, 330] on div "org.Billing Plan Type" at bounding box center [237, 333] width 124 height 20
click at [322, 294] on div at bounding box center [332, 289] width 20 height 18
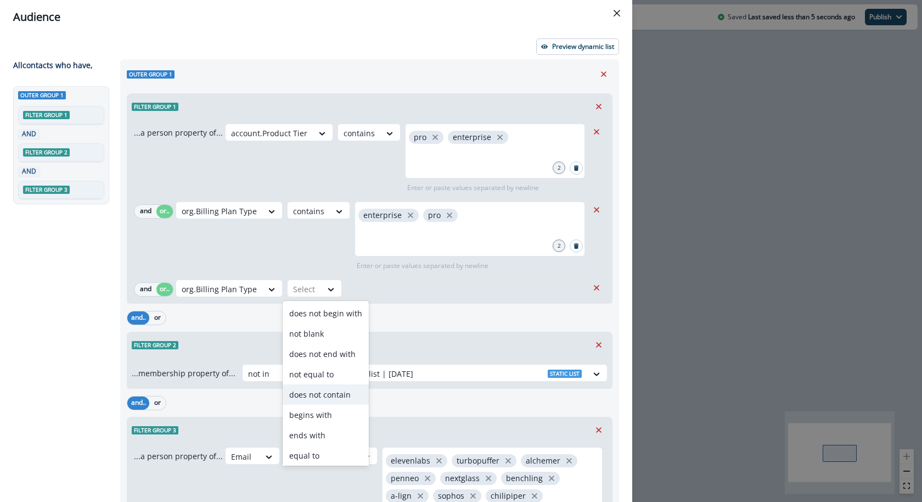
click at [300, 390] on div "does not contain" at bounding box center [326, 394] width 86 height 20
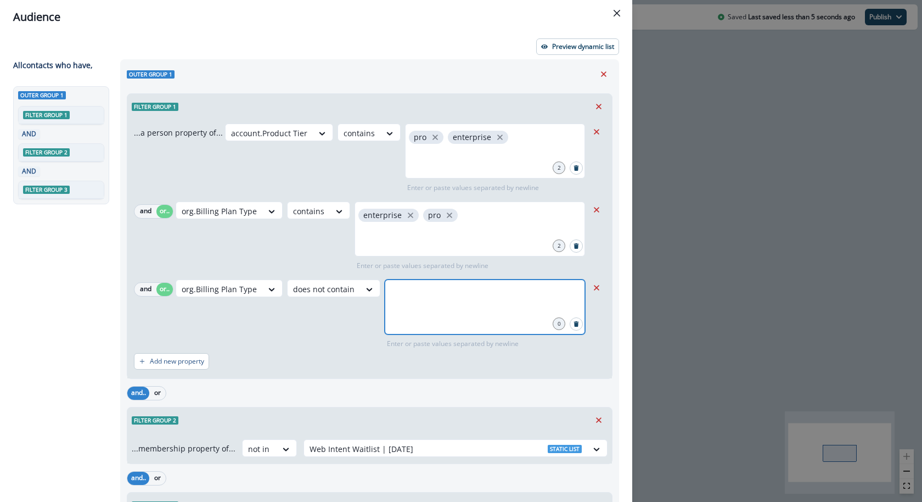
click at [402, 293] on input "text" at bounding box center [484, 293] width 197 height 22
type input "****"
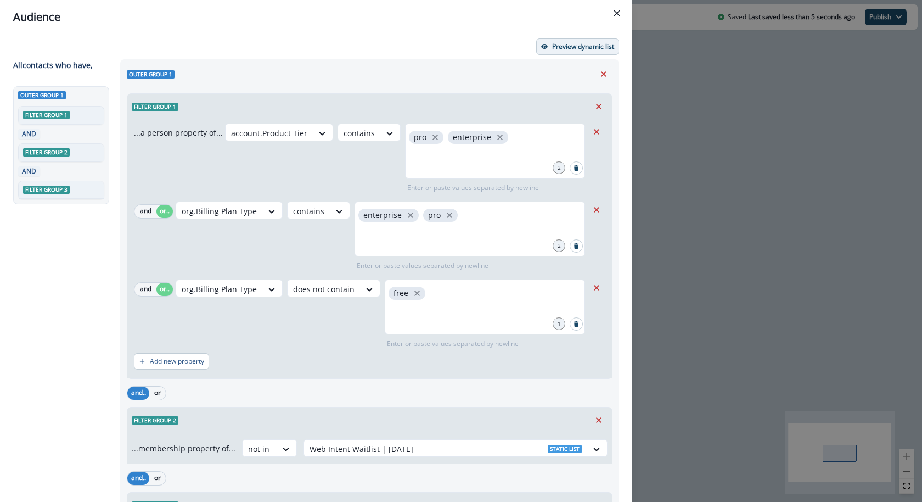
click at [565, 50] on p "Preview dynamic list" at bounding box center [583, 47] width 62 height 8
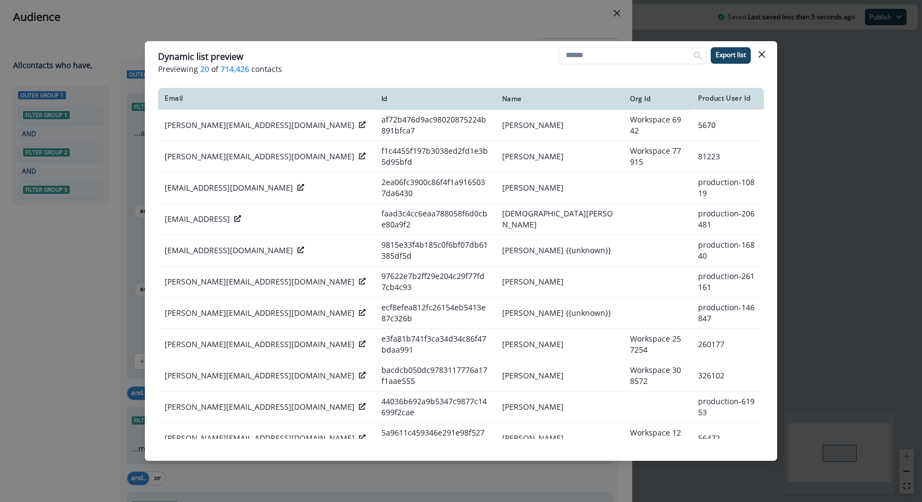
click at [492, 8] on div "Dynamic list preview Previewing 20 of 714,426 contacts Export list Email Id Nam…" at bounding box center [461, 251] width 922 height 502
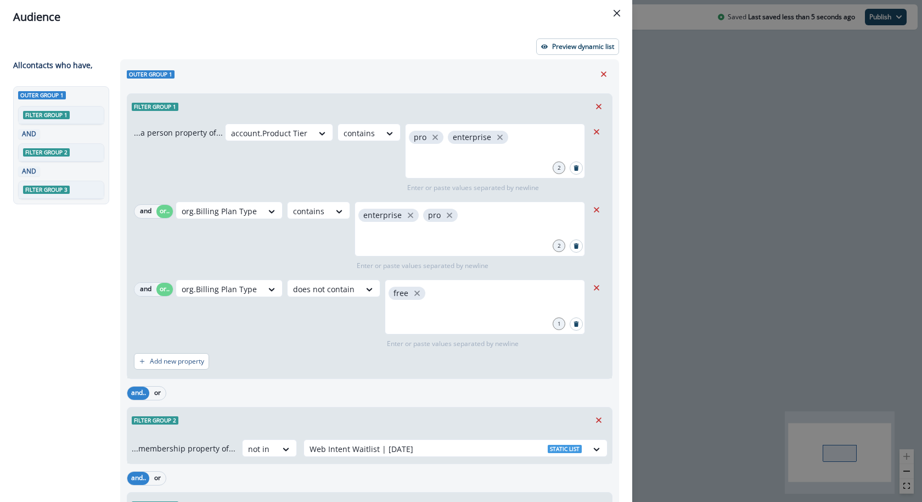
click at [138, 288] on button "and" at bounding box center [145, 289] width 22 height 13
click at [573, 46] on p "Preview dynamic list" at bounding box center [583, 47] width 62 height 8
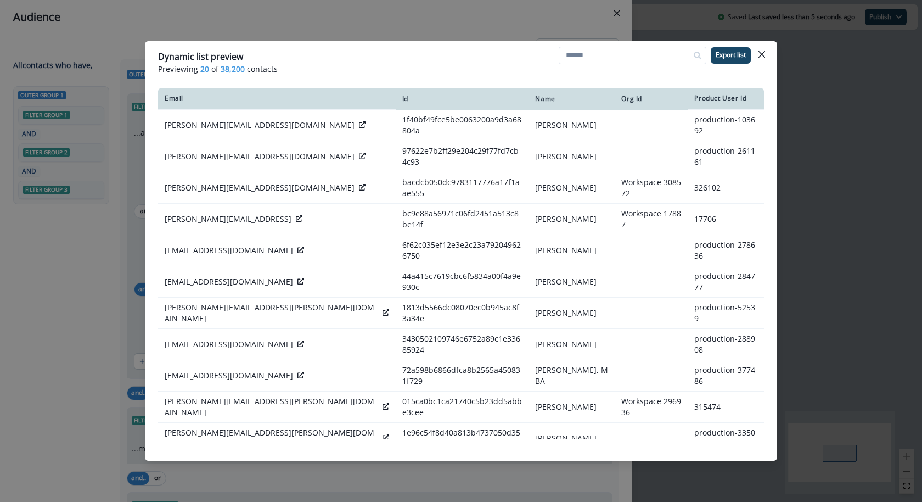
click at [519, 10] on div "Dynamic list preview Previewing 20 of 38,200 contacts Export list Email Id Name…" at bounding box center [461, 251] width 922 height 502
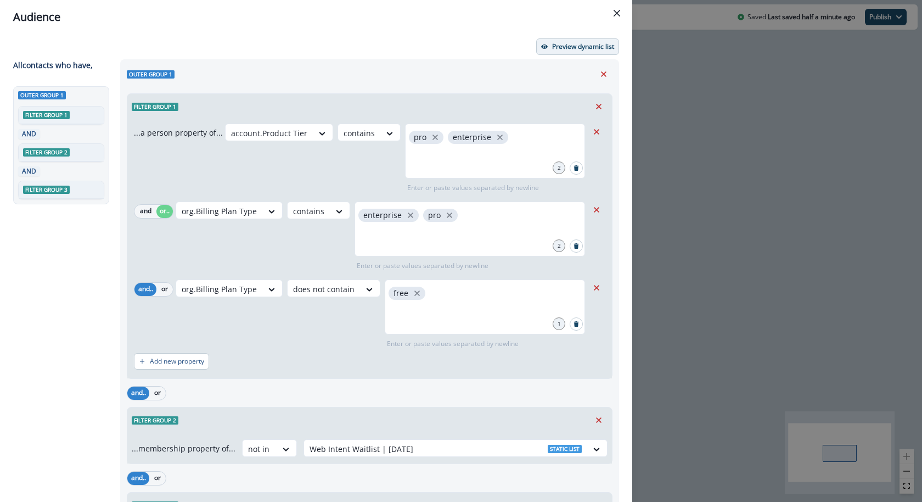
click at [562, 46] on p "Preview dynamic list" at bounding box center [583, 47] width 62 height 8
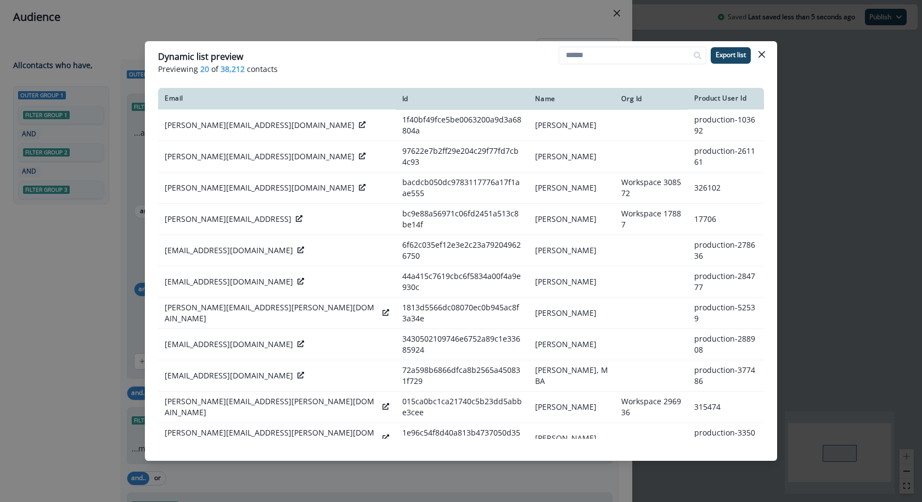
click at [490, 29] on div "Dynamic list preview Previewing 20 of 38,212 contacts Export list Email Id Name…" at bounding box center [461, 251] width 922 height 502
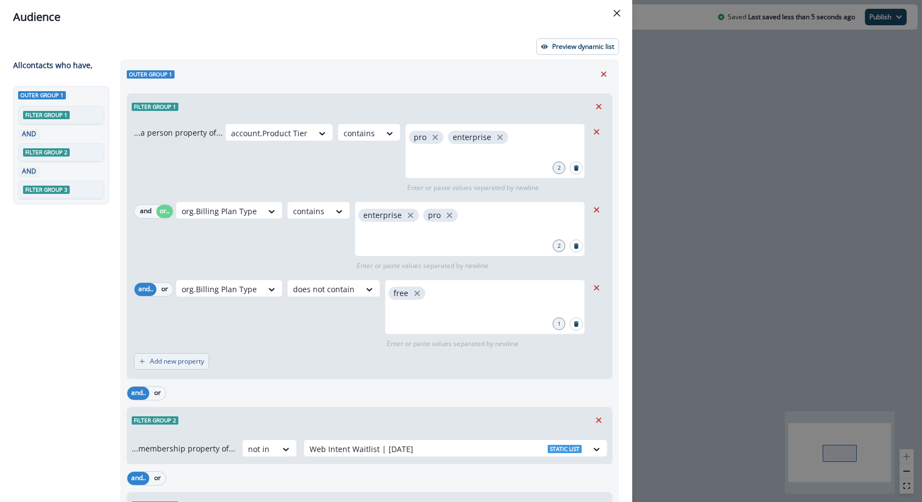
click at [171, 355] on button "Add new property" at bounding box center [171, 361] width 75 height 16
click at [195, 361] on div at bounding box center [193, 367] width 23 height 14
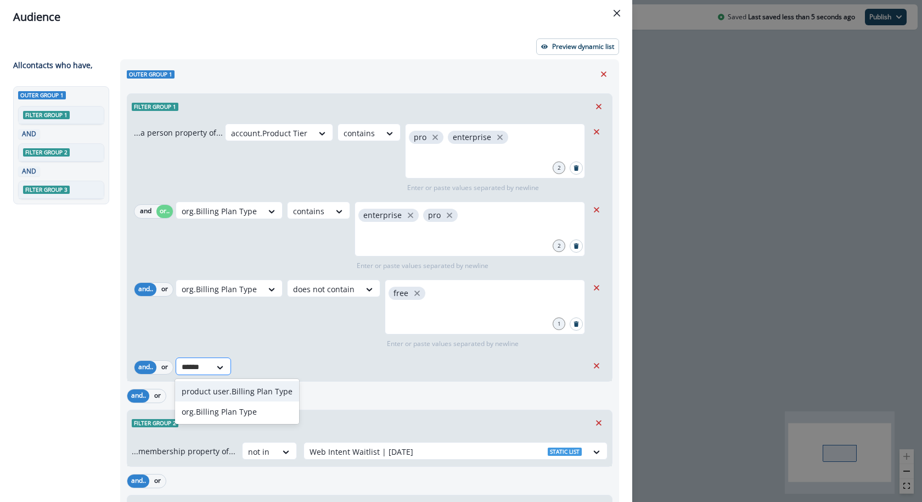
type input "*******"
click at [215, 412] on div "org.Billing Plan Type" at bounding box center [237, 411] width 124 height 20
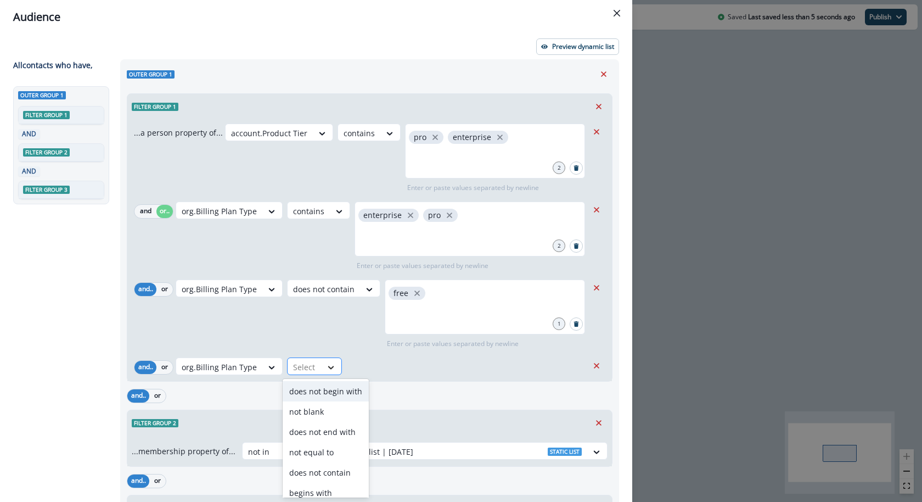
click at [328, 367] on icon at bounding box center [331, 367] width 10 height 11
click at [325, 407] on div "not blank" at bounding box center [326, 411] width 86 height 20
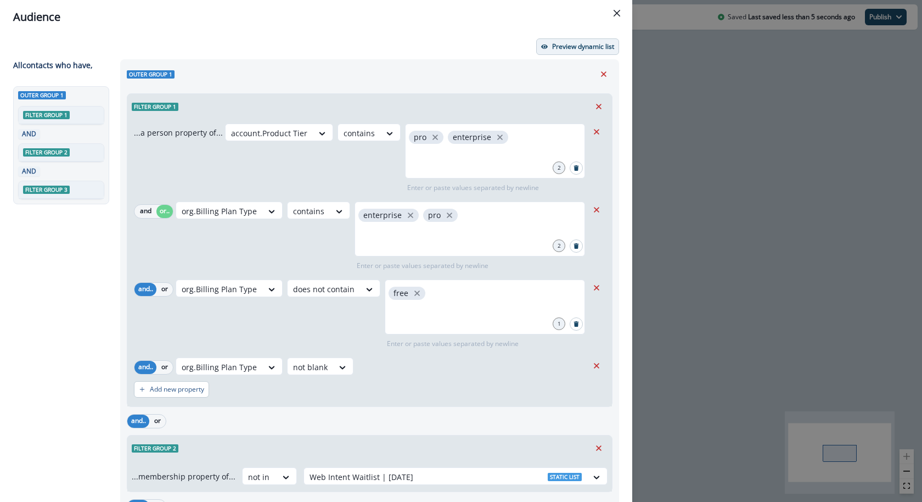
click at [598, 43] on p "Preview dynamic list" at bounding box center [583, 47] width 62 height 8
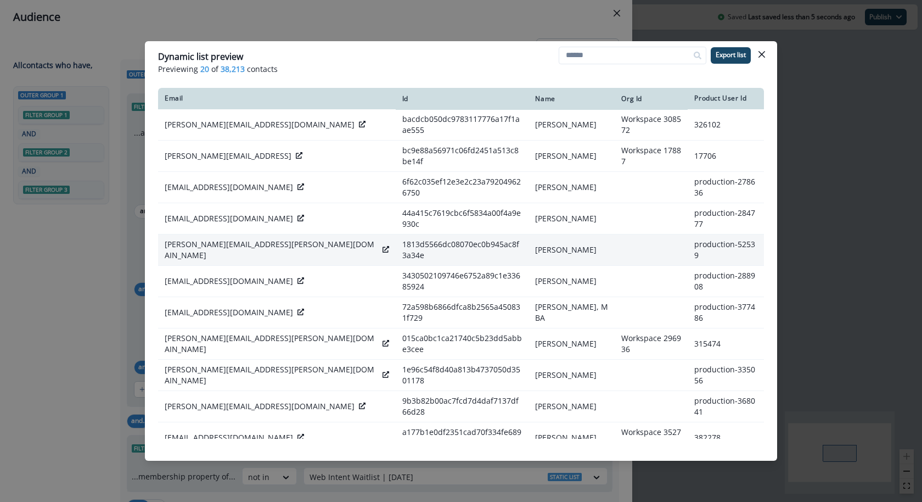
scroll to position [64, 0]
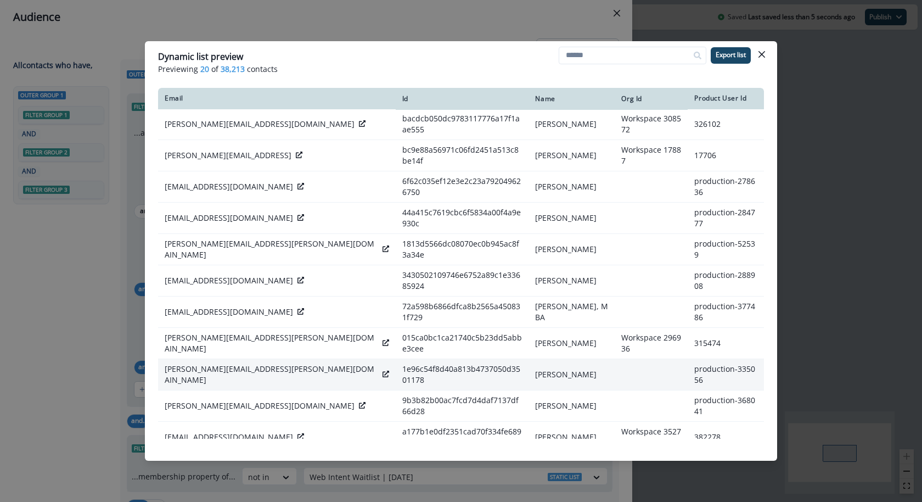
click at [383, 371] on icon at bounding box center [386, 374] width 7 height 7
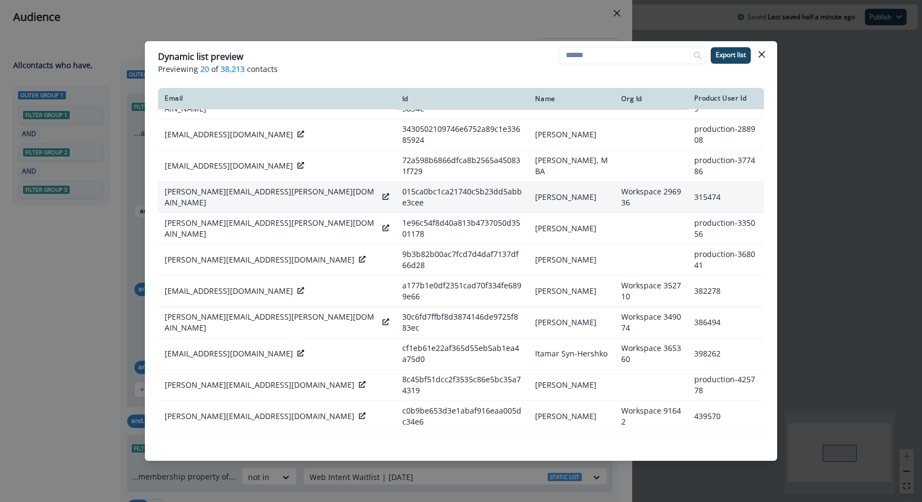
scroll to position [220, 0]
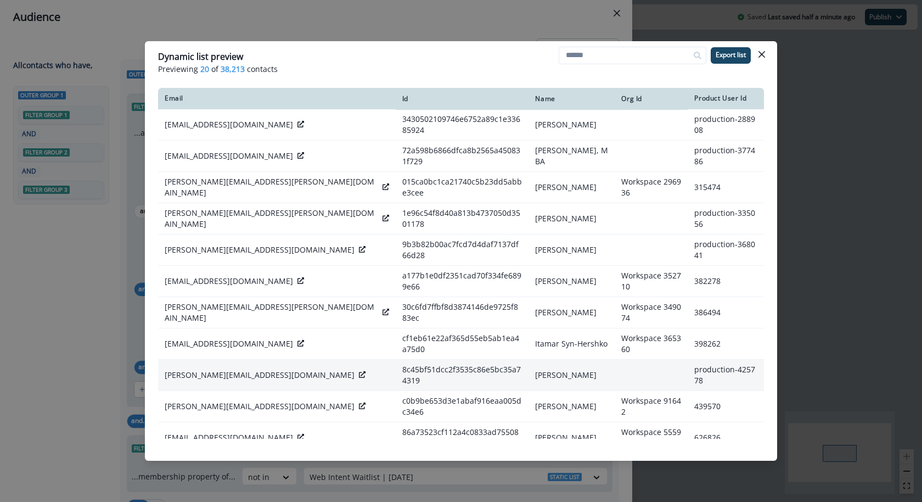
click at [359, 371] on icon at bounding box center [362, 374] width 7 height 7
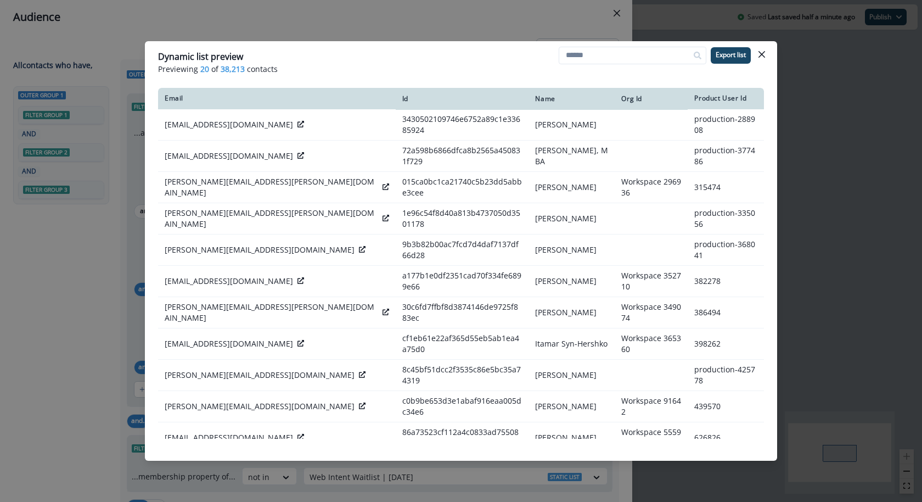
click at [383, 496] on icon at bounding box center [386, 499] width 7 height 7
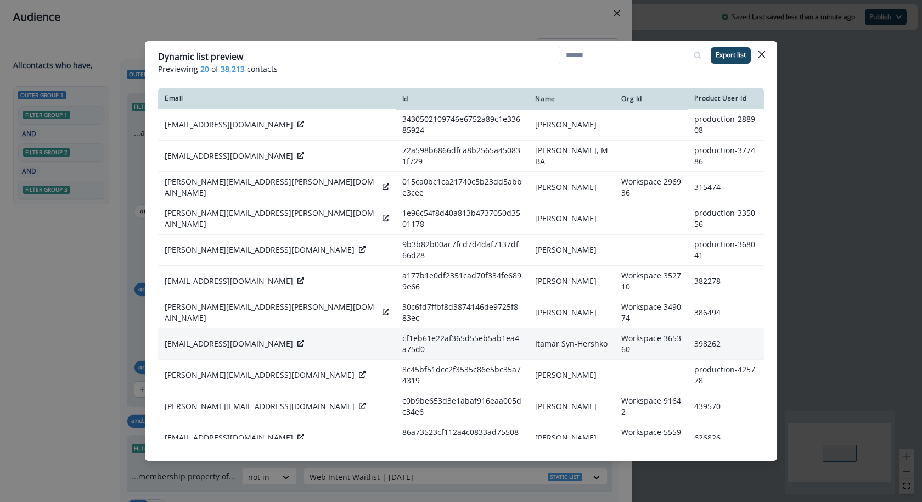
click at [298, 340] on icon at bounding box center [301, 343] width 7 height 7
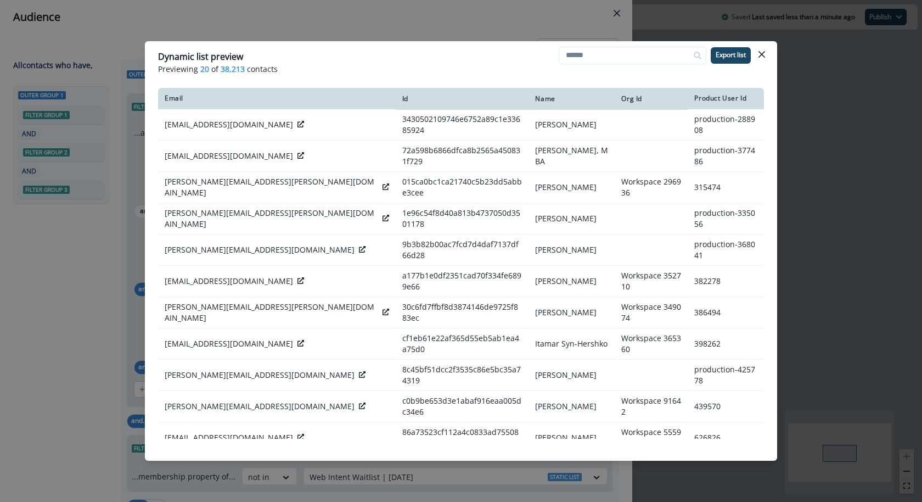
click at [470, 8] on div "Dynamic list preview Previewing 20 of 38,213 contacts Export list Email Id Name…" at bounding box center [461, 251] width 922 height 502
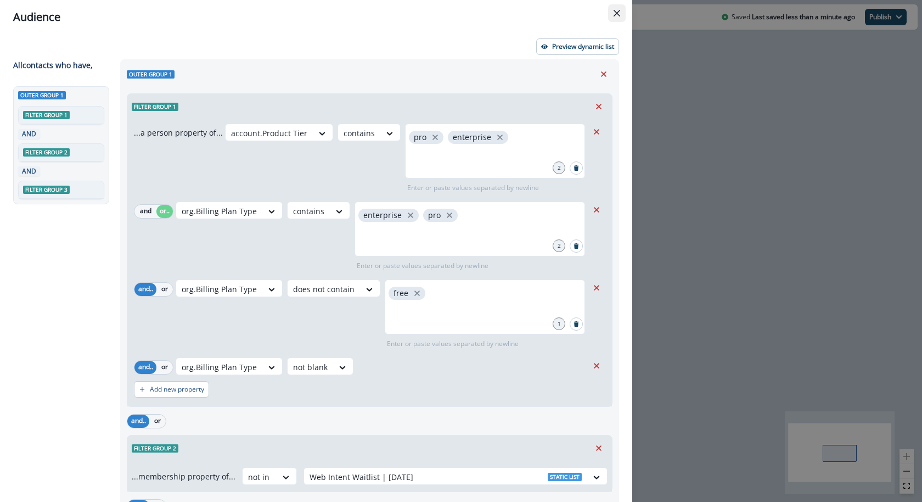
click at [612, 19] on button "Close" at bounding box center [617, 13] width 18 height 18
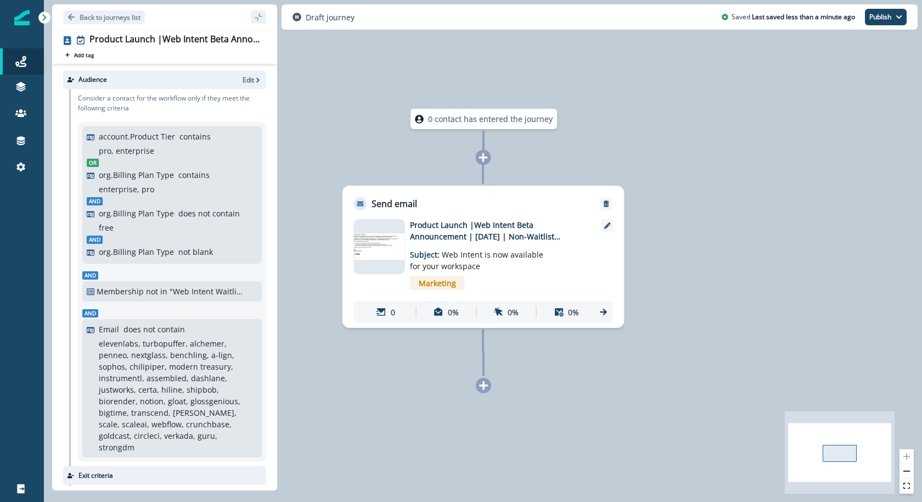
click at [393, 259] on img at bounding box center [379, 246] width 51 height 26
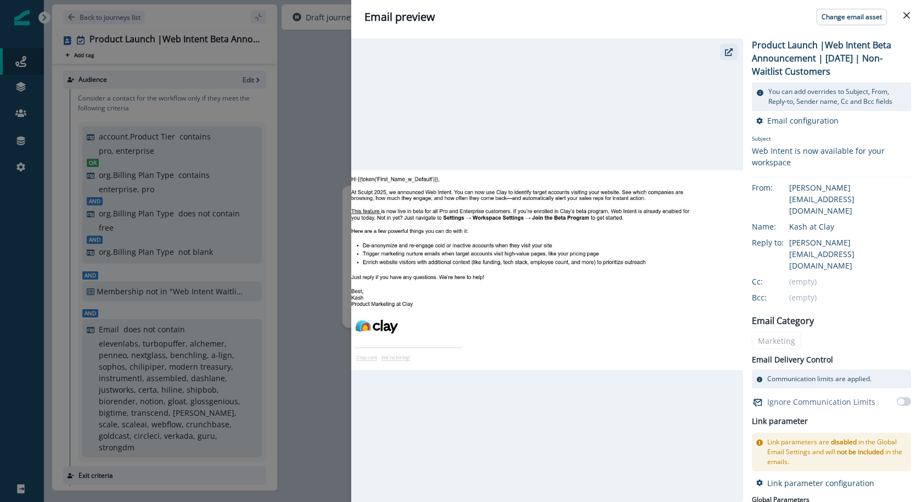
click at [727, 55] on icon "button" at bounding box center [729, 52] width 8 height 8
click at [316, 125] on div "Email preview Change email asset Product Launch |Web Intent Beta Announcement |…" at bounding box center [461, 251] width 922 height 502
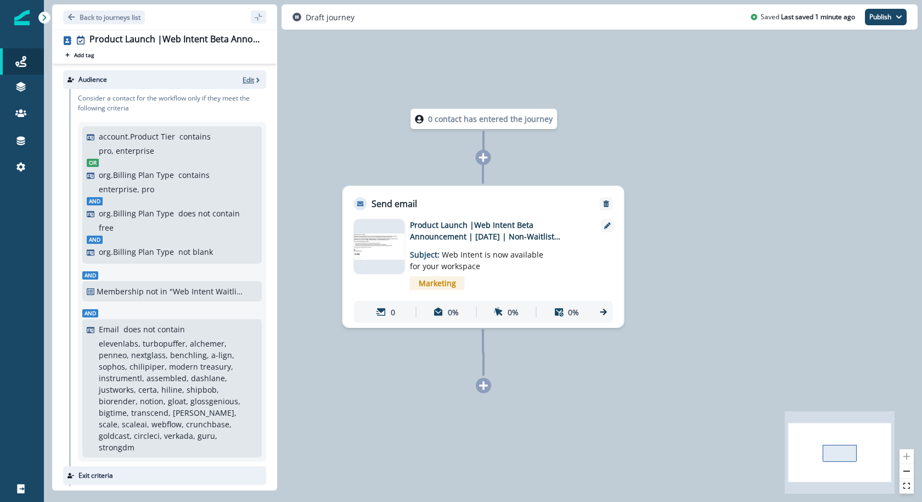
click at [253, 78] on p "Edit" at bounding box center [249, 79] width 12 height 9
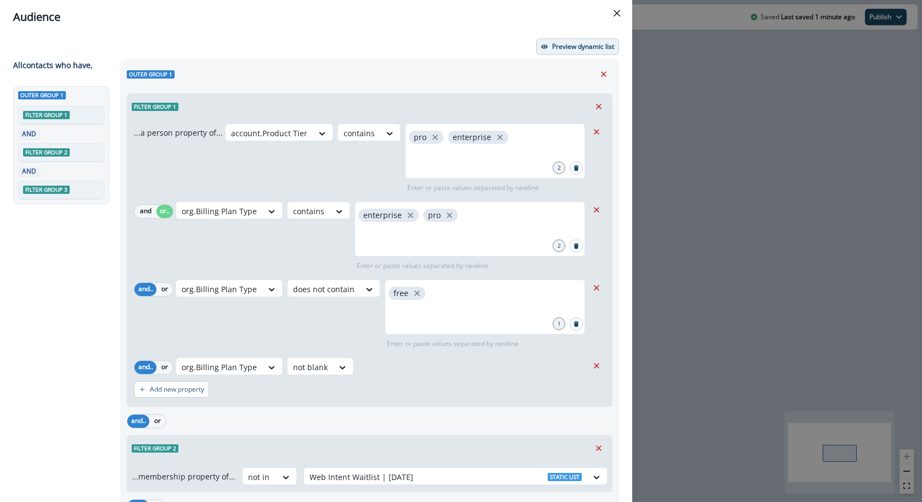
click at [576, 51] on button "Preview dynamic list" at bounding box center [577, 46] width 83 height 16
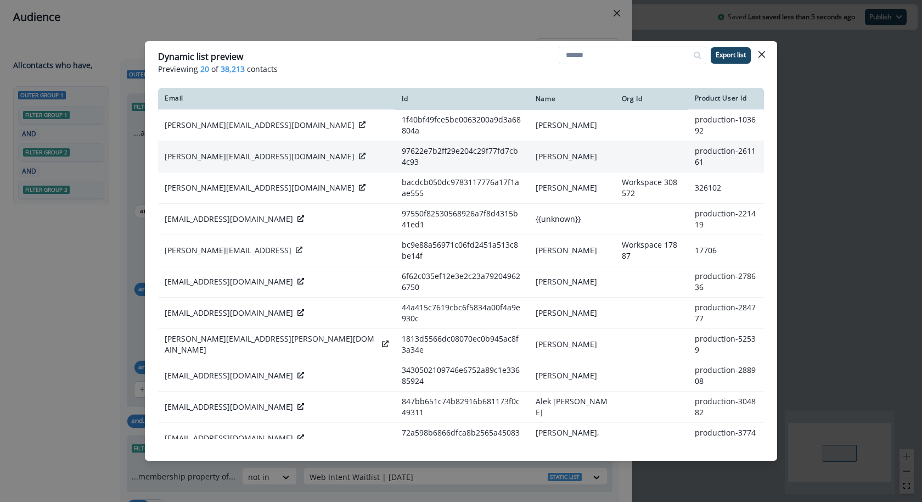
click at [238, 154] on p "[PERSON_NAME][EMAIL_ADDRESS][DOMAIN_NAME]" at bounding box center [260, 156] width 190 height 11
copy div "[PERSON_NAME][EMAIL_ADDRESS][DOMAIN_NAME]"
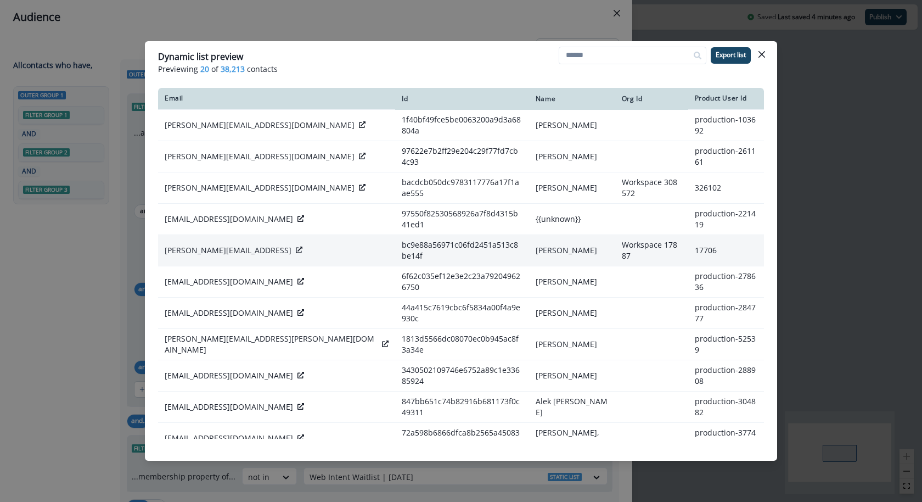
click at [192, 245] on p "[PERSON_NAME][EMAIL_ADDRESS]" at bounding box center [228, 250] width 127 height 11
copy div "[PERSON_NAME][EMAIL_ADDRESS]"
